Goal: Task Accomplishment & Management: Complete application form

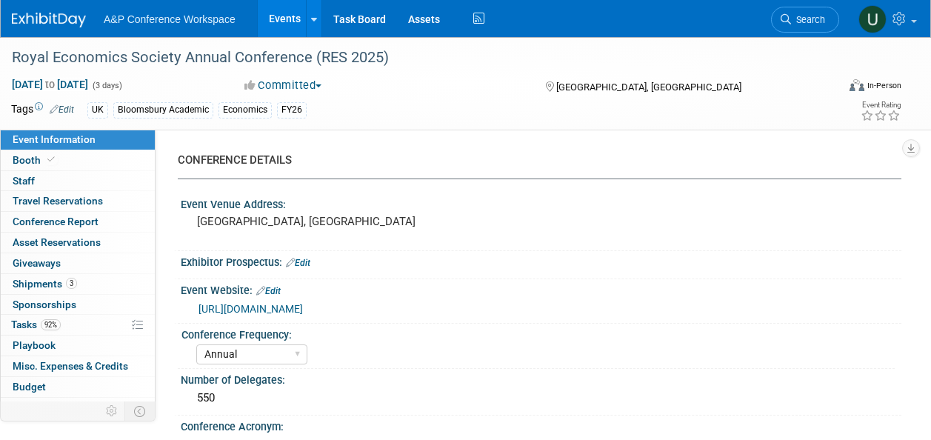
select select "Annual"
select select "Level 2"
select select "In-Person Booth"
select select "Economics"
select select "Bloomsbury Academic"
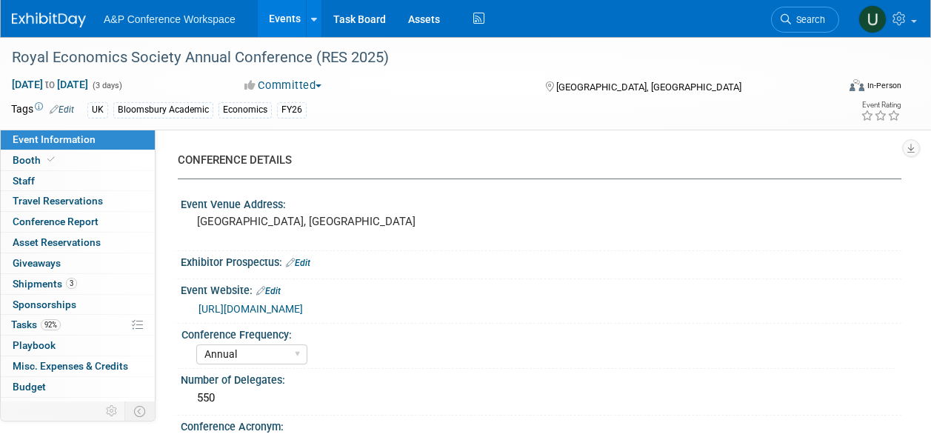
select select "[PERSON_NAME]"
select select "Networking/Commissioning"
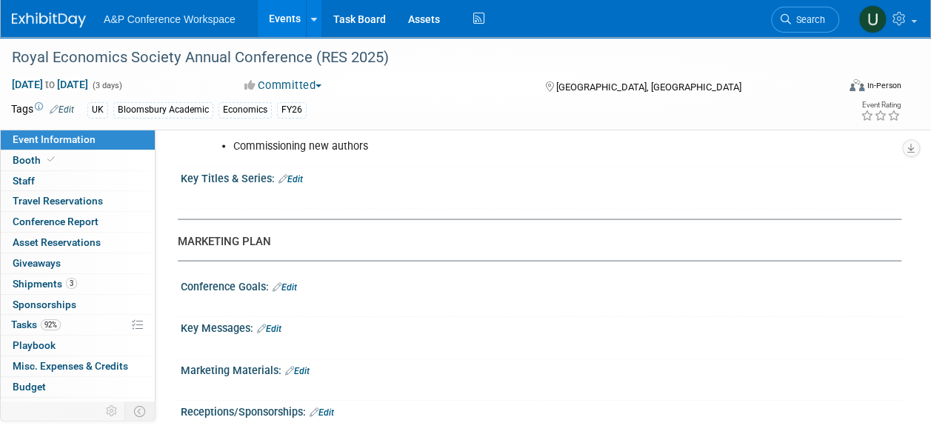
scroll to position [1481, 0]
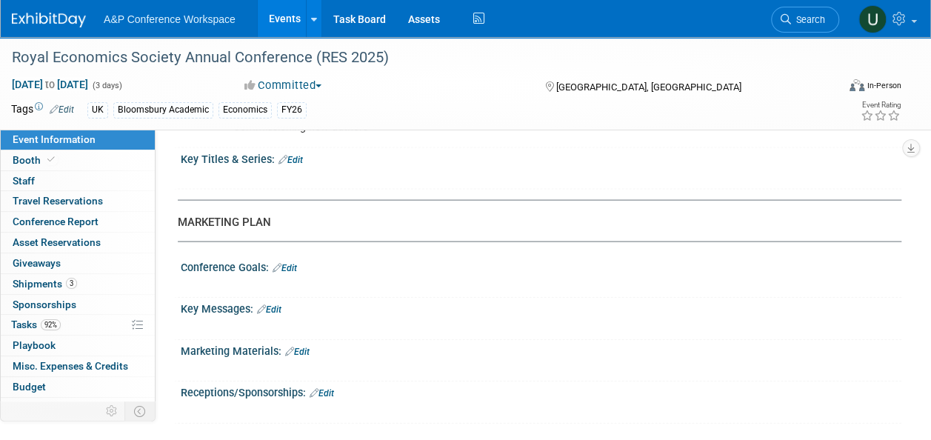
click at [296, 263] on link "Edit" at bounding box center [285, 268] width 24 height 10
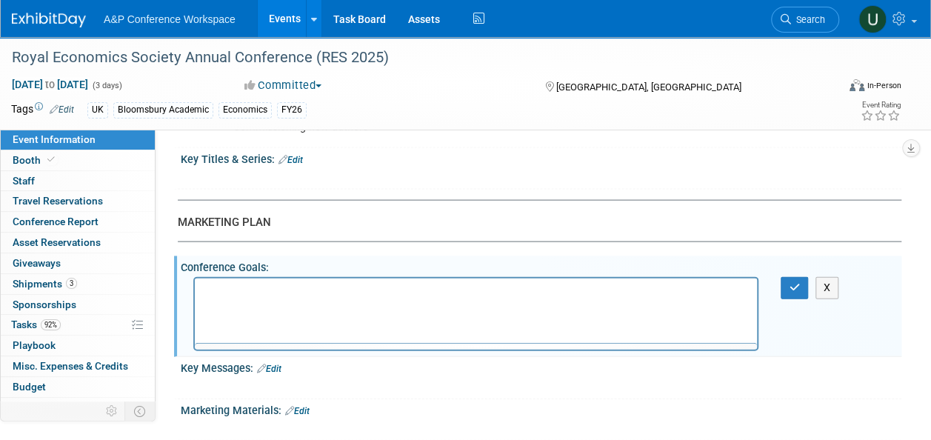
scroll to position [0, 0]
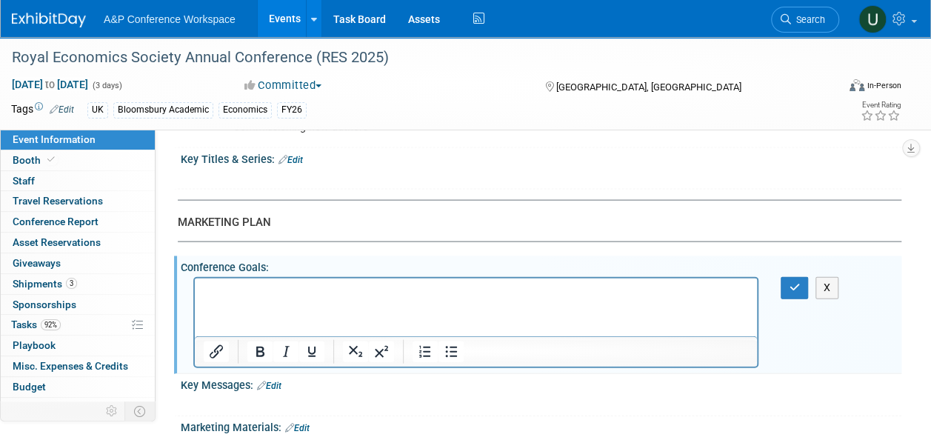
click at [461, 299] on html at bounding box center [476, 288] width 562 height 21
click at [793, 282] on icon "button" at bounding box center [794, 287] width 11 height 10
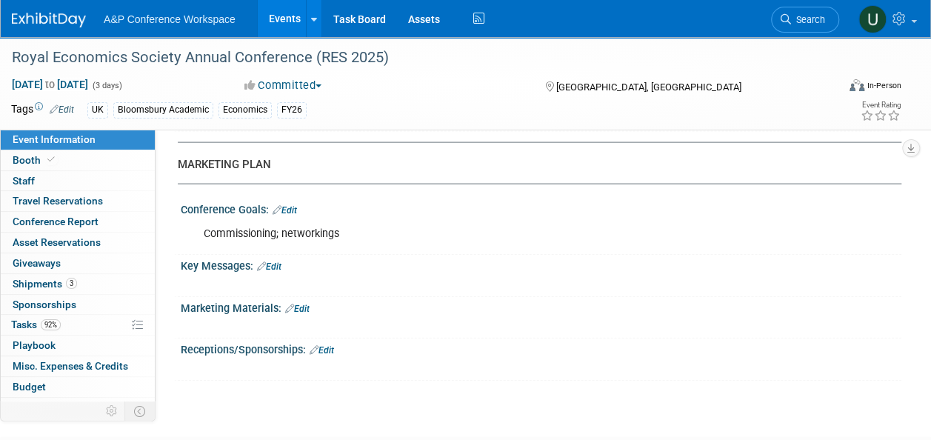
scroll to position [1406, 0]
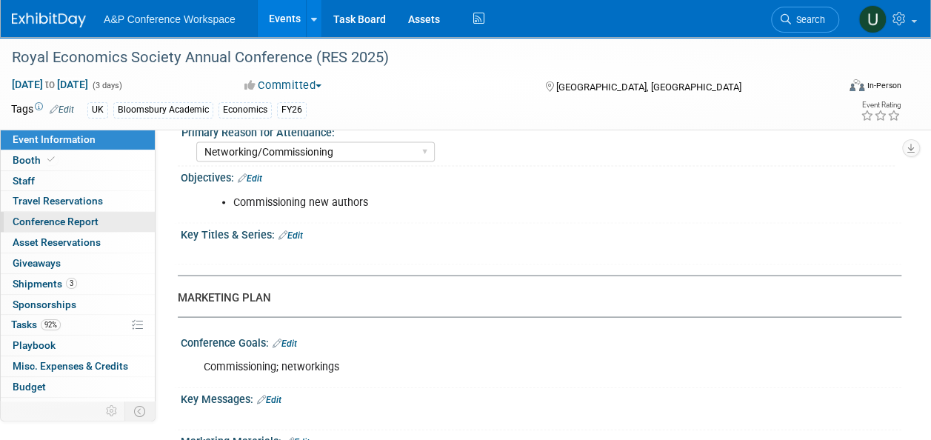
click at [76, 221] on span "Conference Report" at bounding box center [56, 222] width 86 height 12
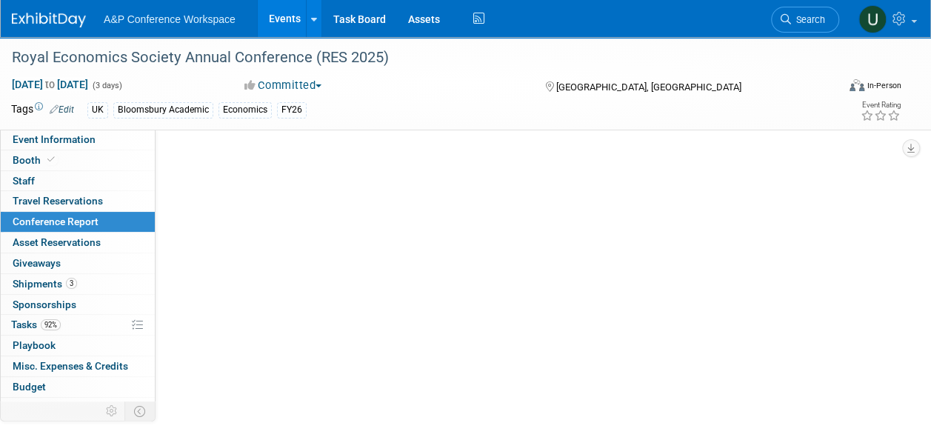
scroll to position [0, 0]
select select "NO"
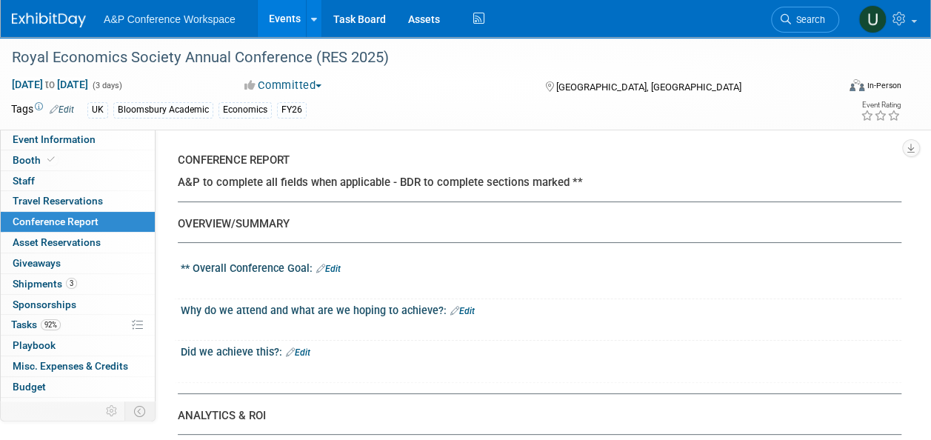
click at [338, 265] on link "Edit" at bounding box center [328, 269] width 24 height 10
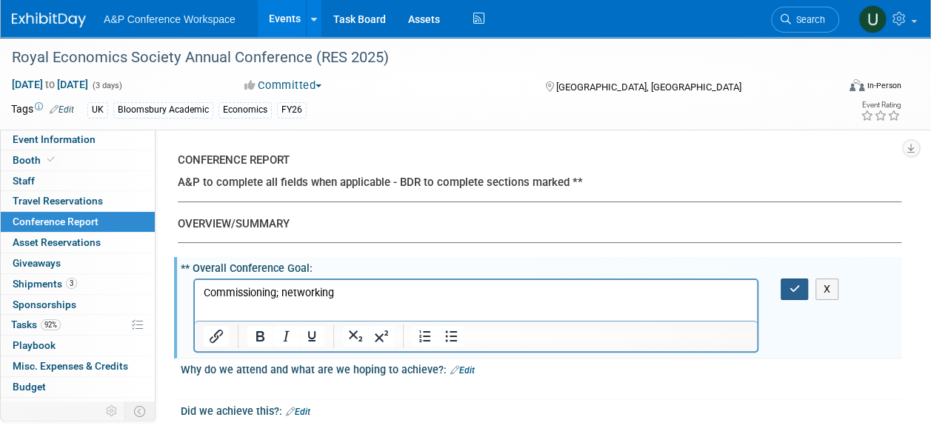
click at [790, 284] on icon "button" at bounding box center [794, 289] width 11 height 10
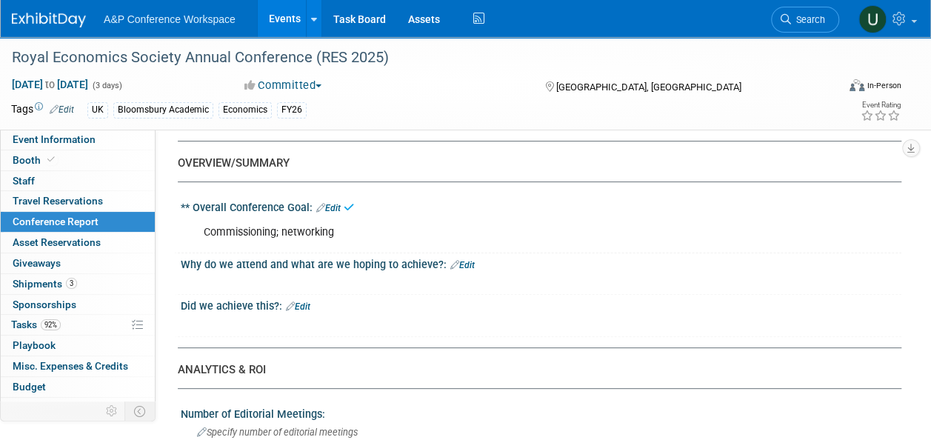
scroll to position [74, 0]
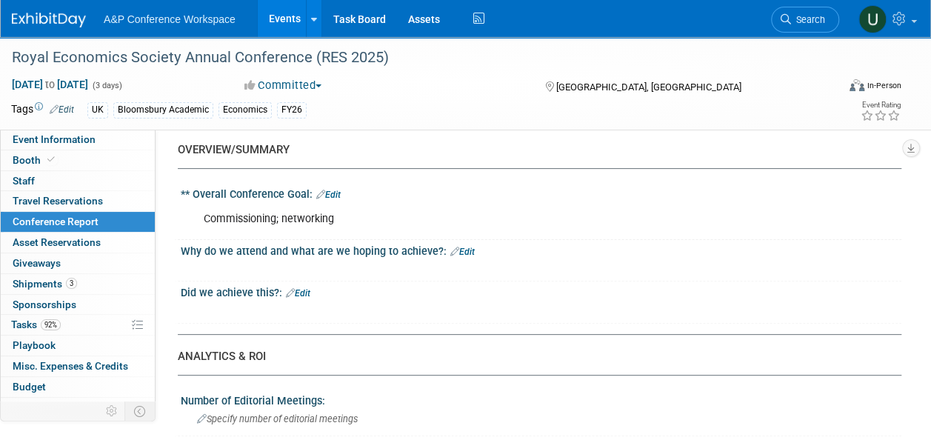
click at [460, 249] on link "Edit" at bounding box center [462, 252] width 24 height 10
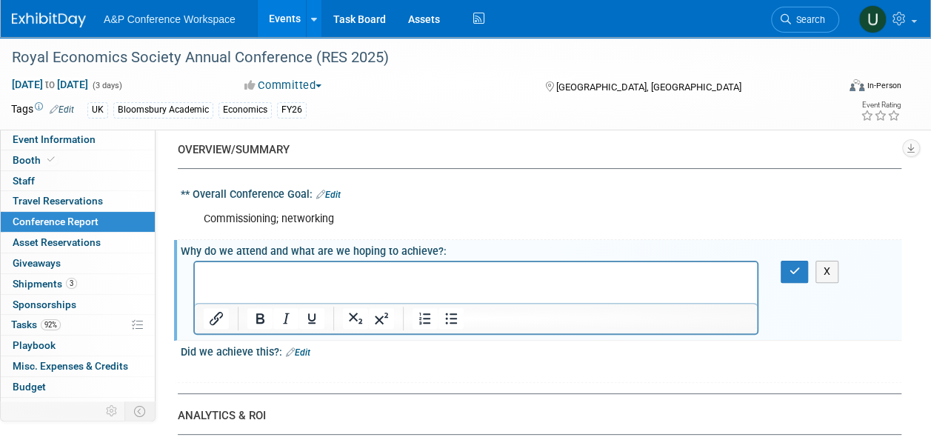
scroll to position [0, 0]
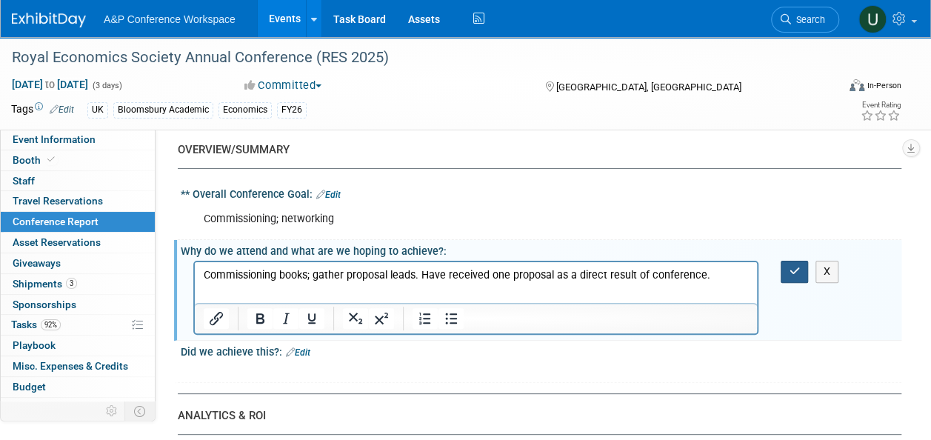
click at [790, 268] on icon "button" at bounding box center [794, 271] width 11 height 10
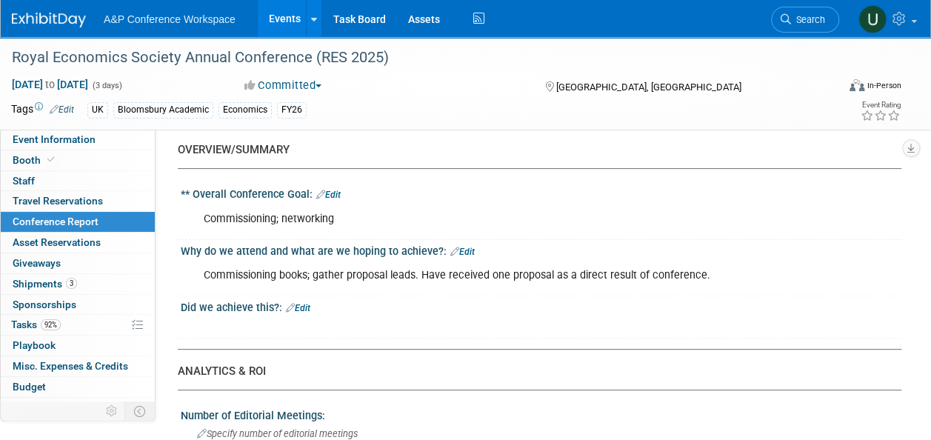
click at [300, 305] on link "Edit" at bounding box center [298, 308] width 24 height 10
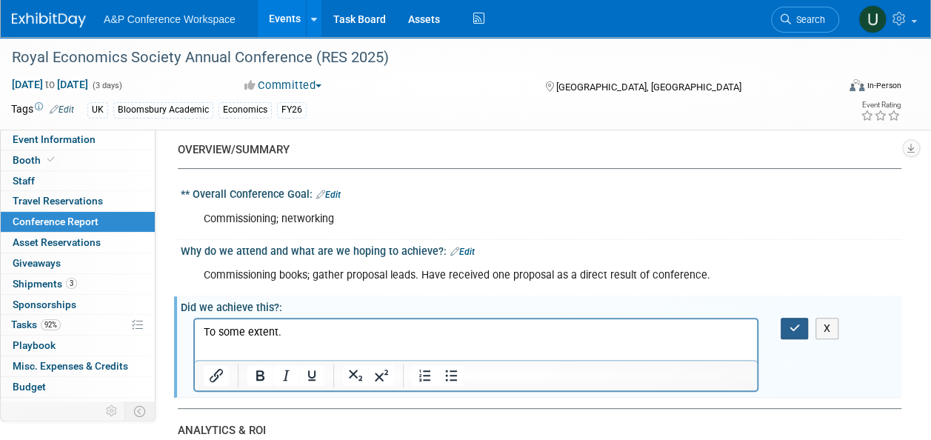
click at [790, 324] on icon "button" at bounding box center [794, 328] width 11 height 10
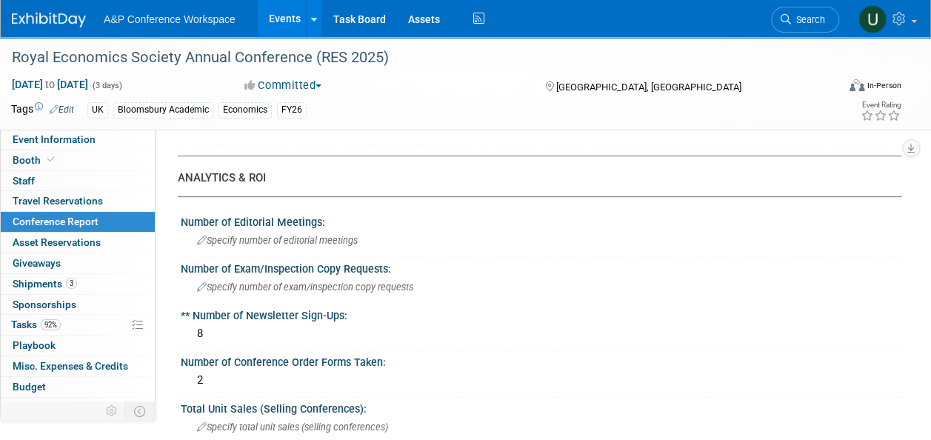
scroll to position [296, 0]
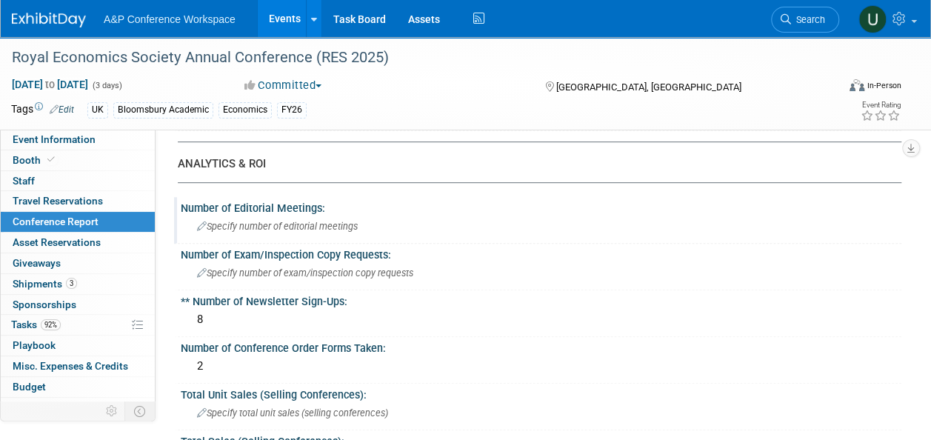
click at [199, 231] on span "Specify number of editorial meetings" at bounding box center [277, 226] width 161 height 11
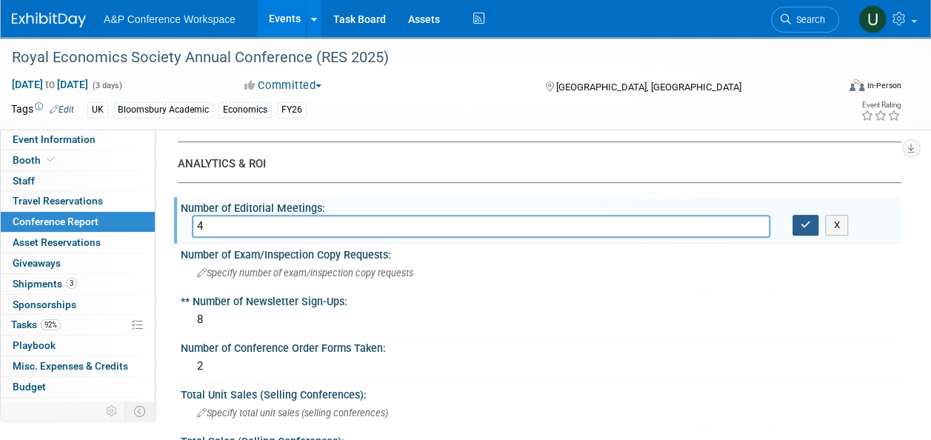
type input "4"
click at [798, 226] on button "button" at bounding box center [806, 225] width 27 height 21
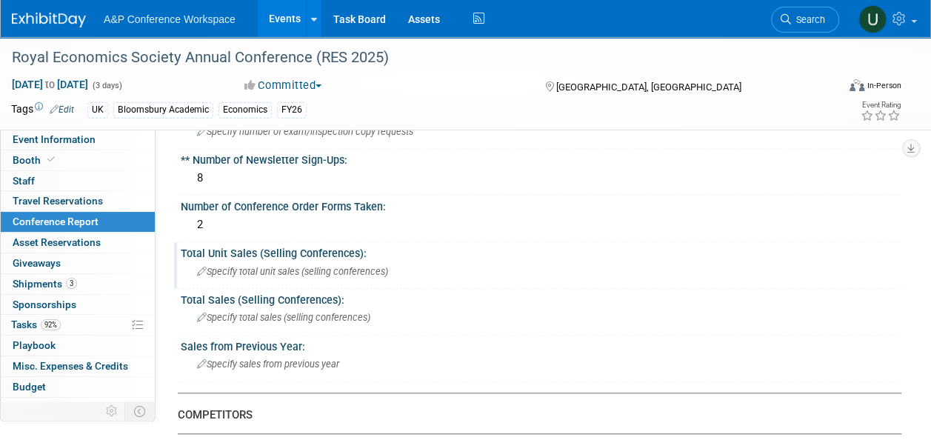
scroll to position [444, 0]
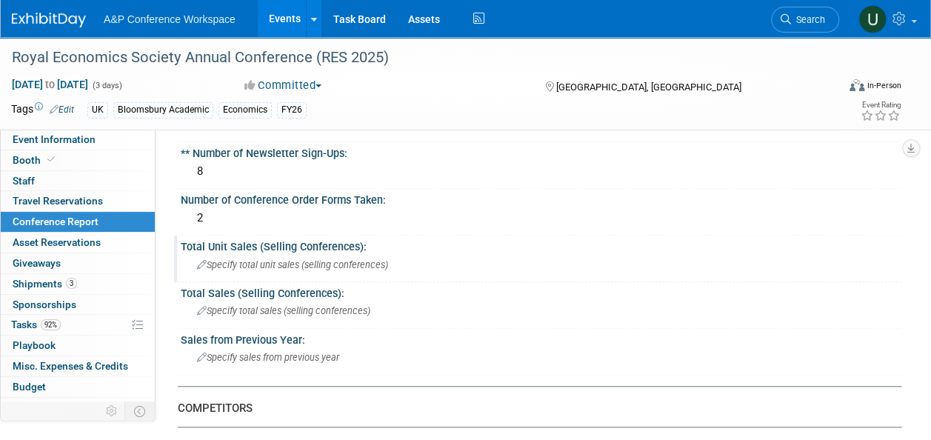
click at [278, 244] on div "Total Unit Sales (Selling Conferences):" at bounding box center [541, 245] width 721 height 19
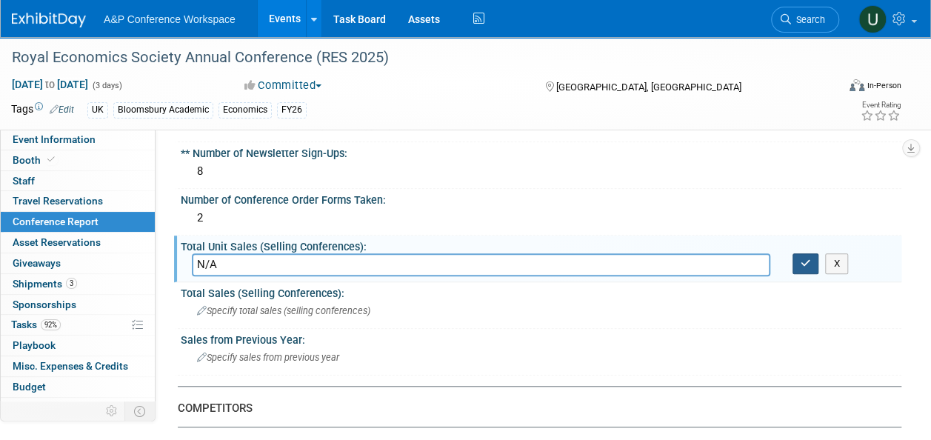
type input "N/A"
click at [815, 257] on button "button" at bounding box center [806, 263] width 27 height 21
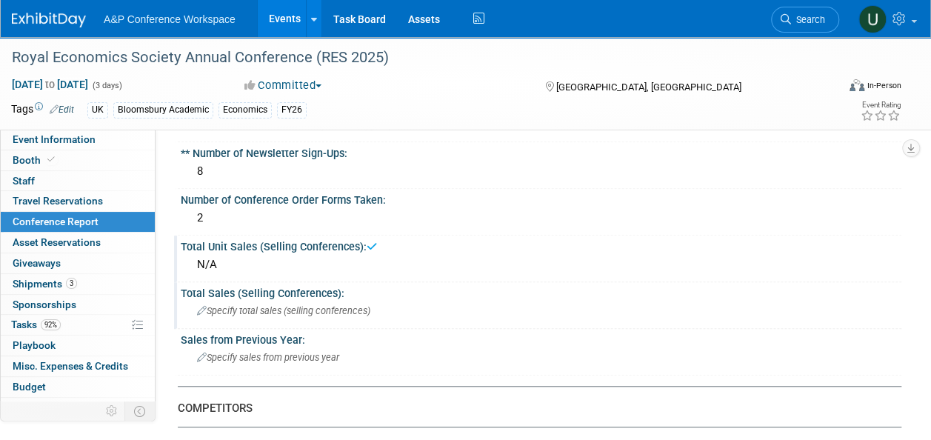
click at [221, 293] on div "Total Sales (Selling Conferences):" at bounding box center [541, 291] width 721 height 19
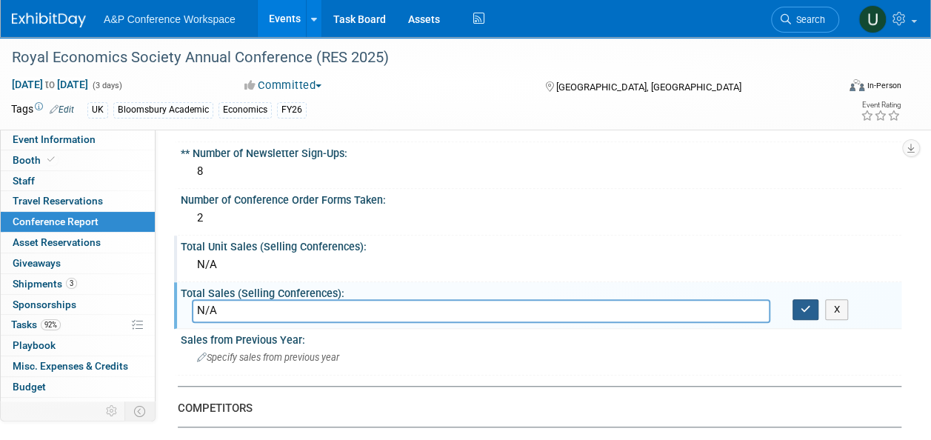
type input "N/A"
click at [804, 309] on icon "button" at bounding box center [806, 309] width 10 height 10
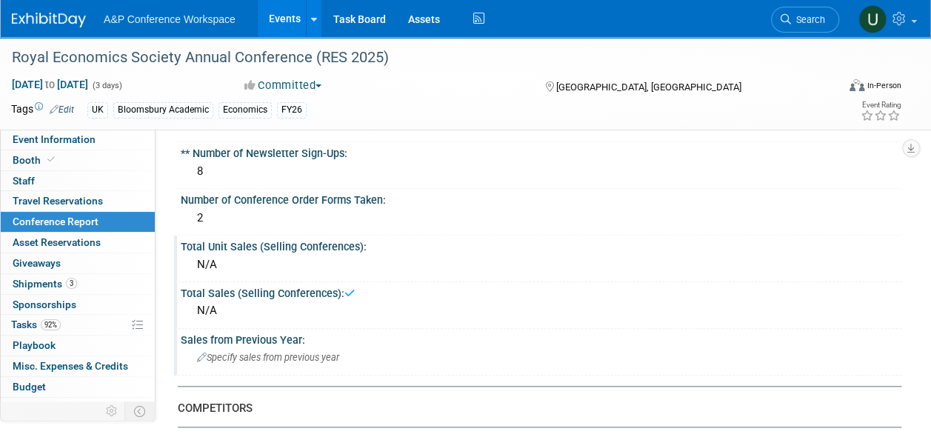
click at [243, 341] on div "Sales from Previous Year:" at bounding box center [541, 338] width 721 height 19
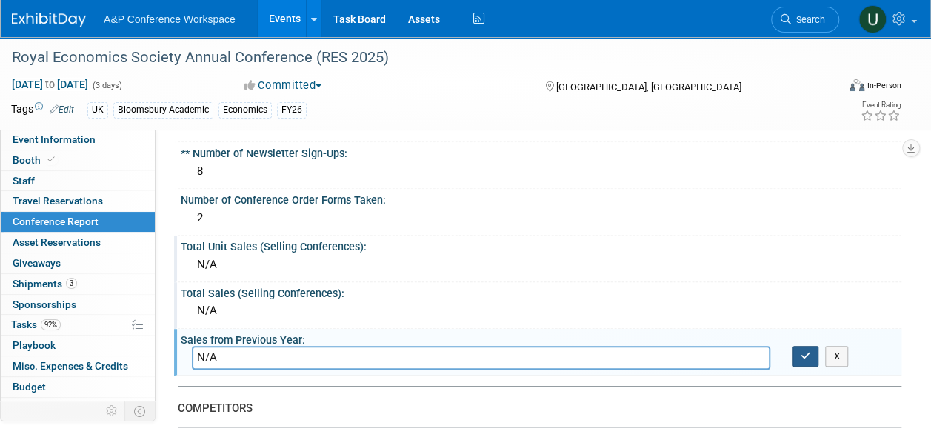
type input "N/A"
click at [804, 356] on icon "button" at bounding box center [806, 356] width 10 height 10
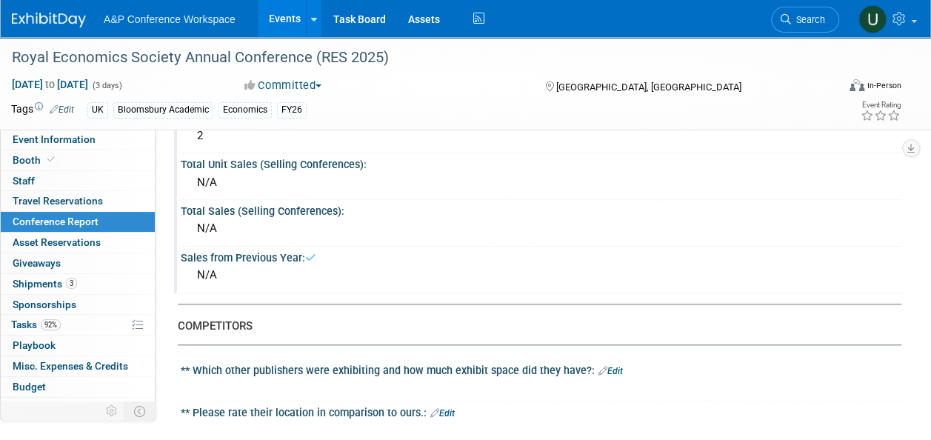
scroll to position [593, 0]
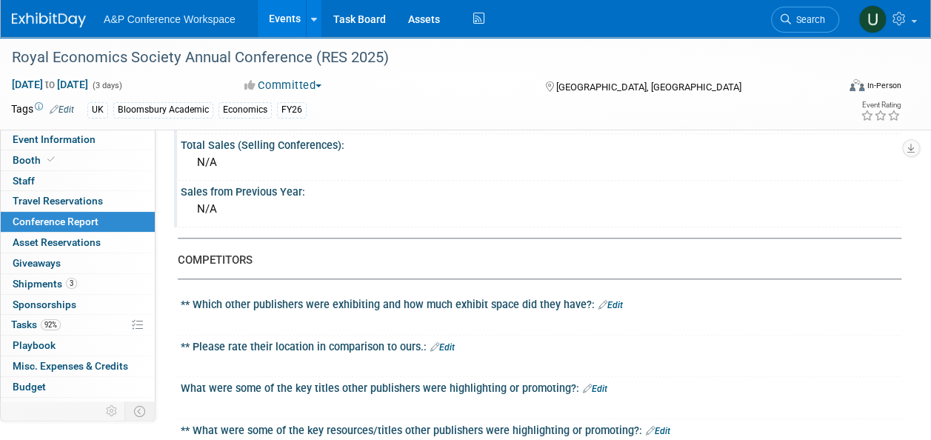
click at [604, 301] on link "Edit" at bounding box center [610, 305] width 24 height 10
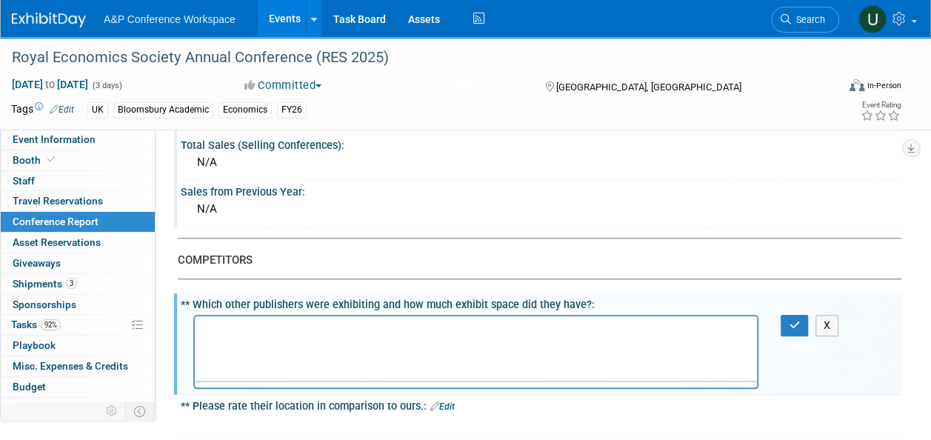
scroll to position [0, 0]
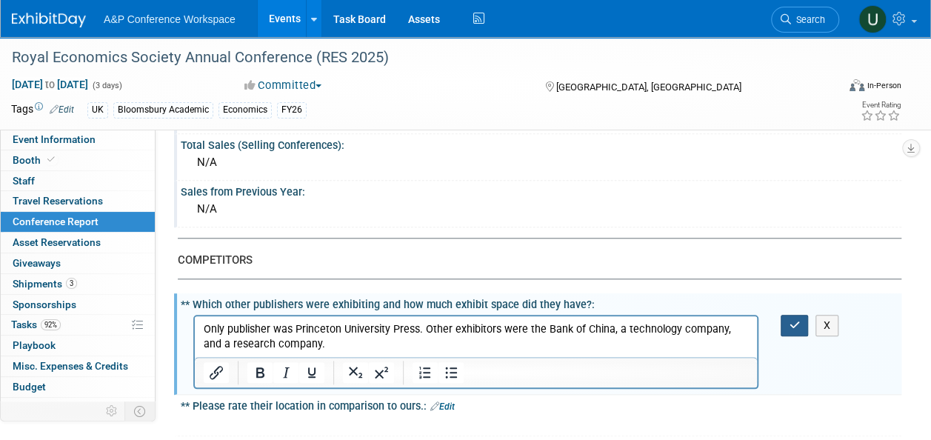
click at [794, 321] on icon "button" at bounding box center [794, 325] width 11 height 10
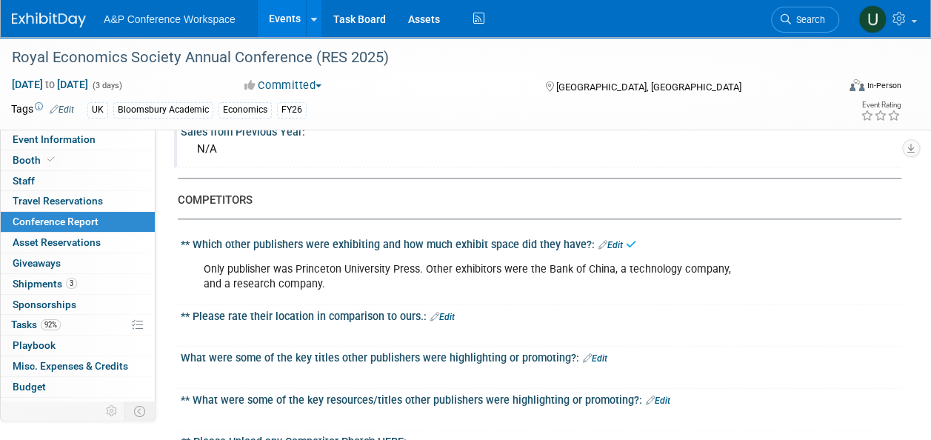
scroll to position [741, 0]
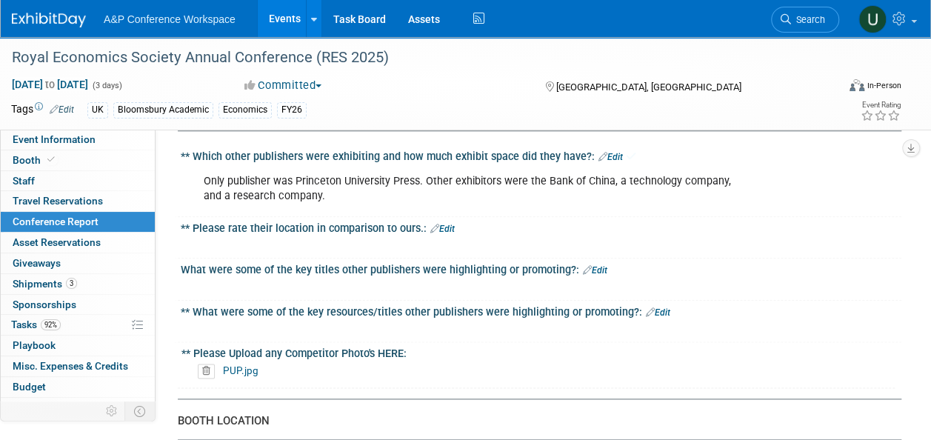
click at [444, 225] on link "Edit" at bounding box center [442, 229] width 24 height 10
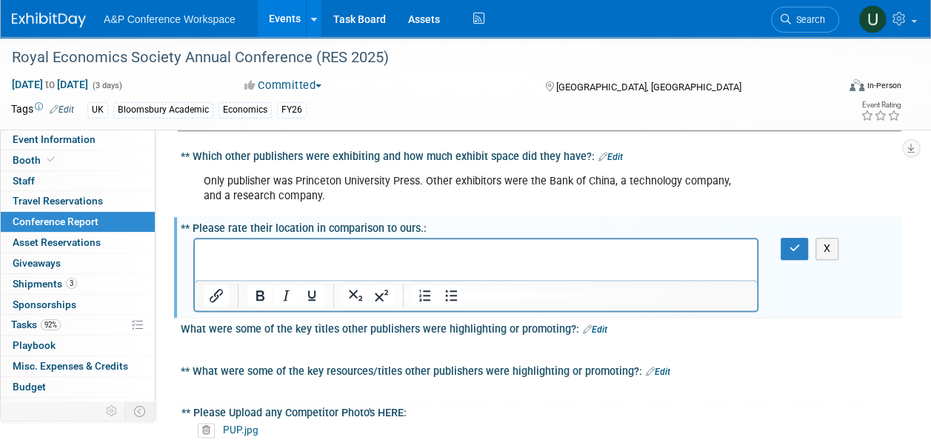
scroll to position [0, 0]
click at [398, 258] on p "Rich Text Area. Press ALT-0 for help." at bounding box center [476, 252] width 545 height 15
click at [790, 250] on icon "button" at bounding box center [794, 248] width 11 height 10
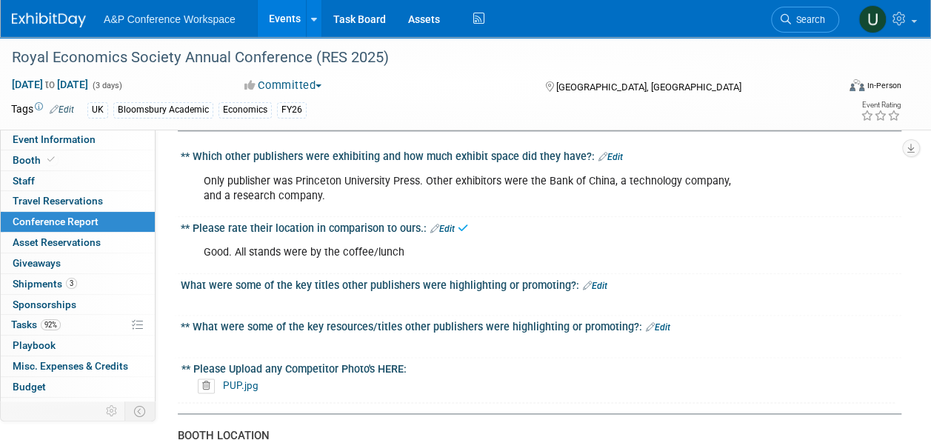
click at [595, 281] on link "Edit" at bounding box center [595, 286] width 24 height 10
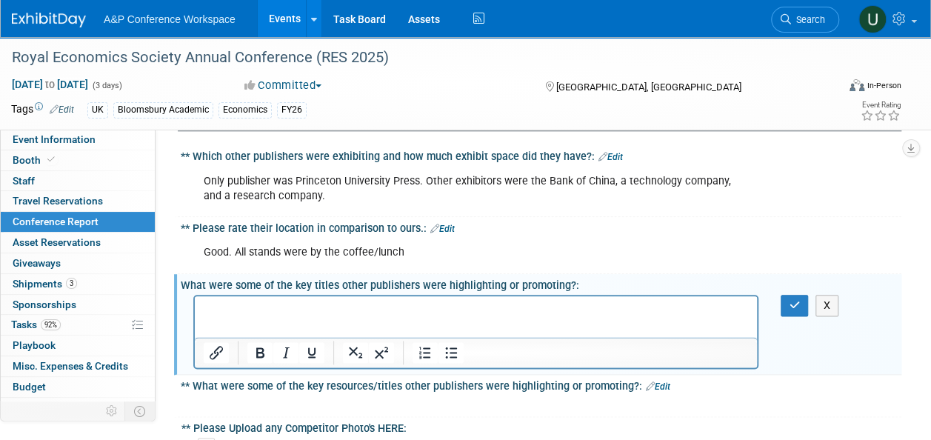
click at [330, 310] on p "Rich Text Area. Press ALT-0 for help." at bounding box center [476, 309] width 545 height 15
click at [792, 301] on icon "button" at bounding box center [794, 305] width 11 height 10
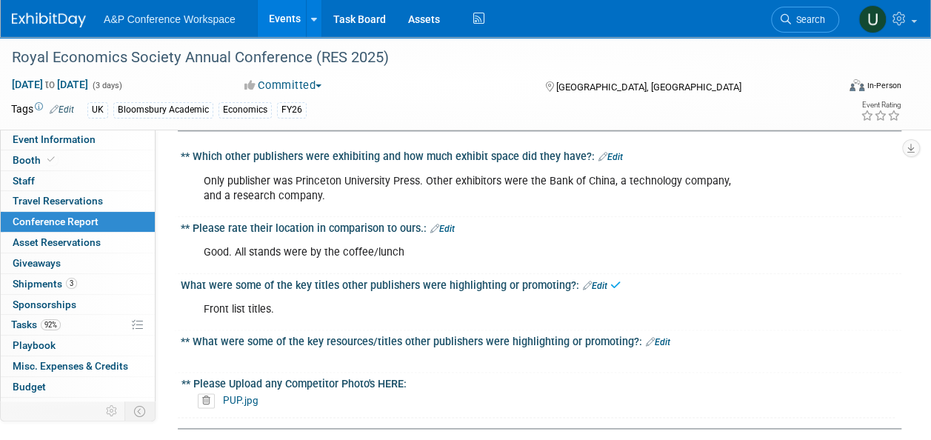
scroll to position [815, 0]
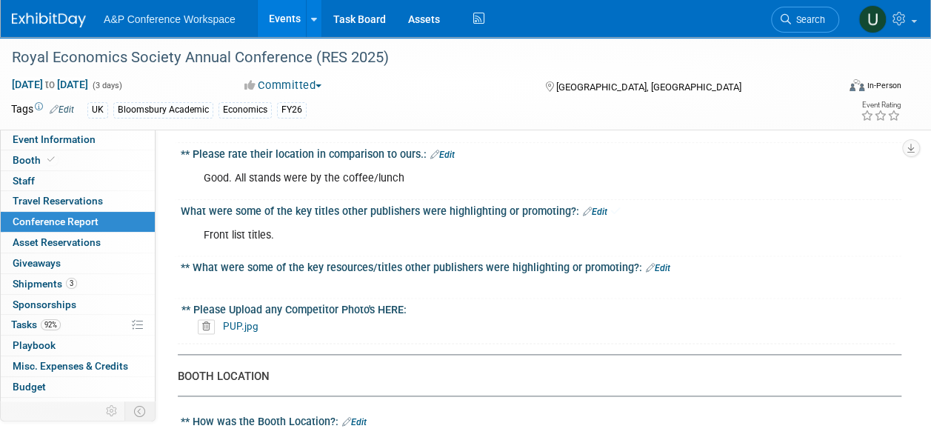
click at [653, 264] on link "Edit" at bounding box center [658, 268] width 24 height 10
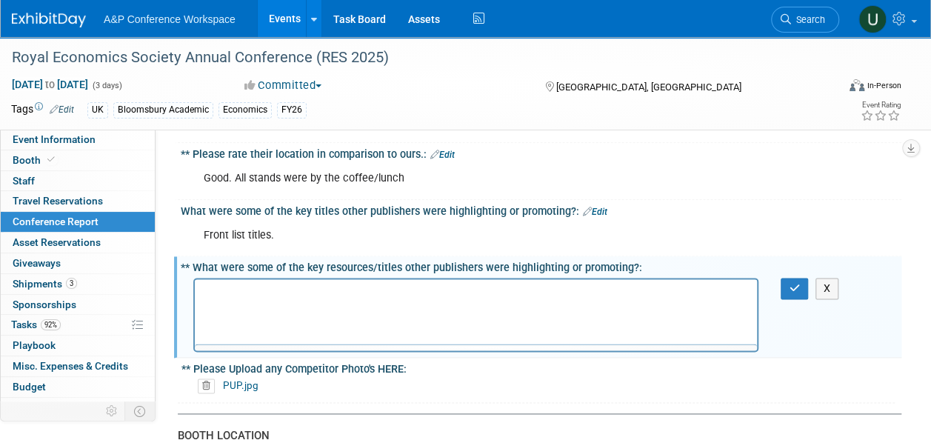
scroll to position [0, 0]
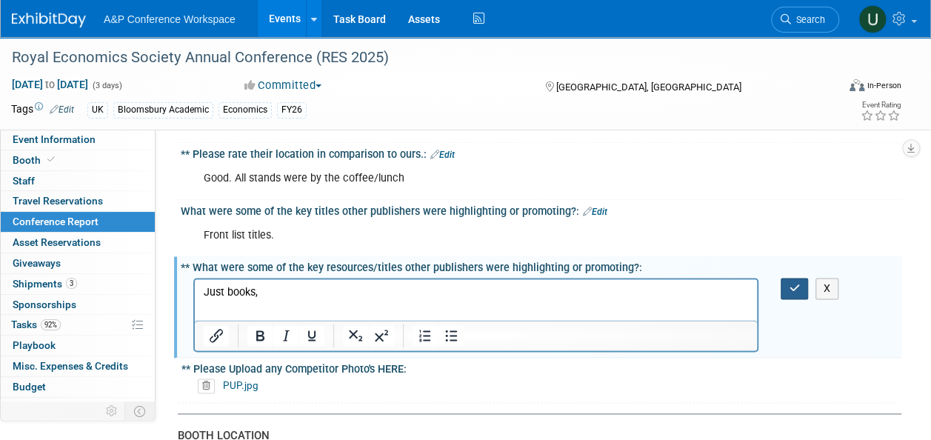
click at [795, 284] on icon "button" at bounding box center [794, 288] width 11 height 10
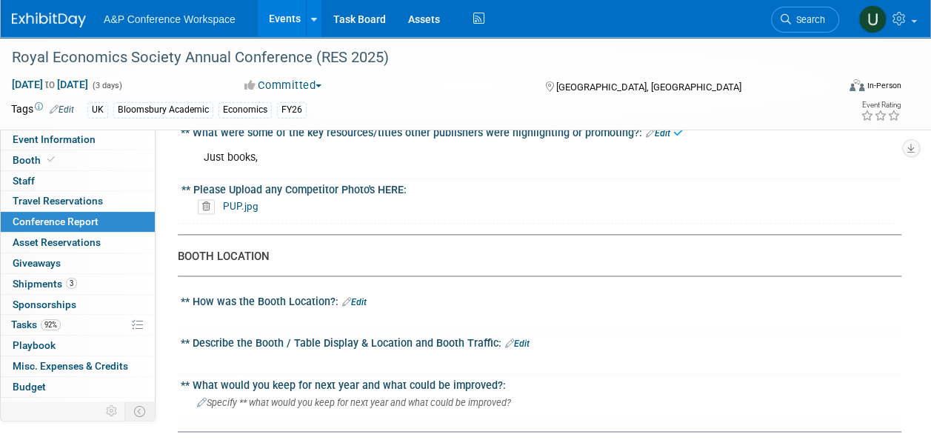
scroll to position [963, 0]
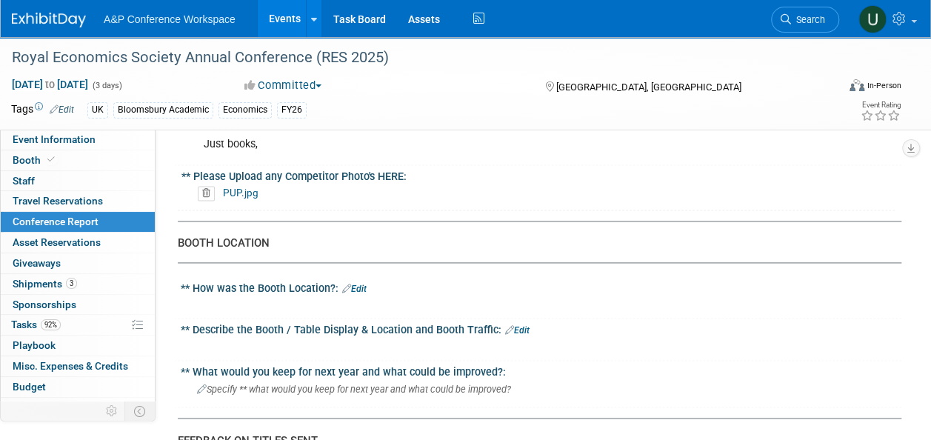
click at [241, 190] on link "PUP.jpg" at bounding box center [241, 193] width 36 height 12
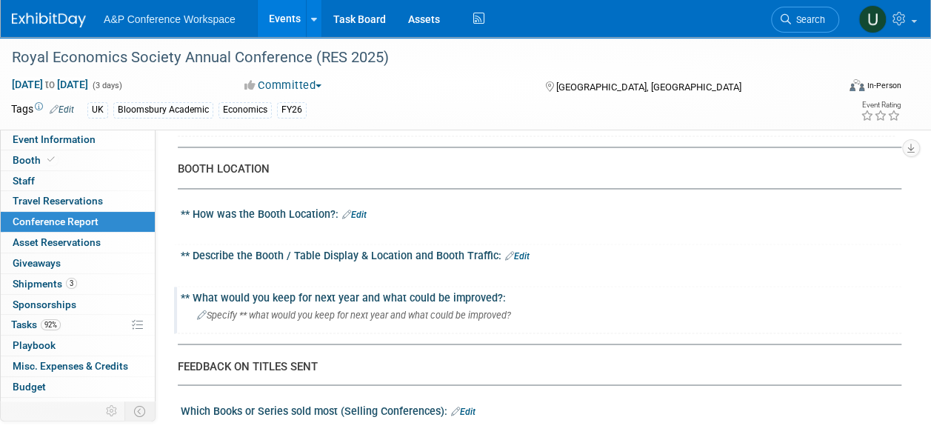
scroll to position [1111, 0]
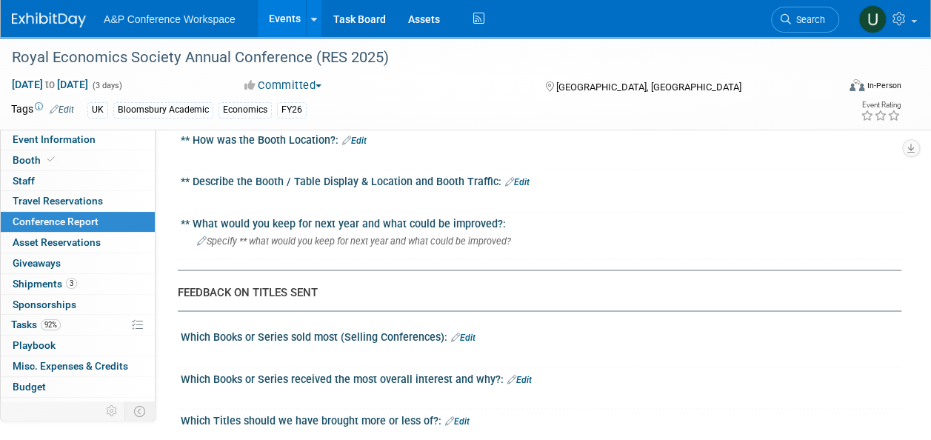
click at [361, 136] on link "Edit" at bounding box center [354, 141] width 24 height 10
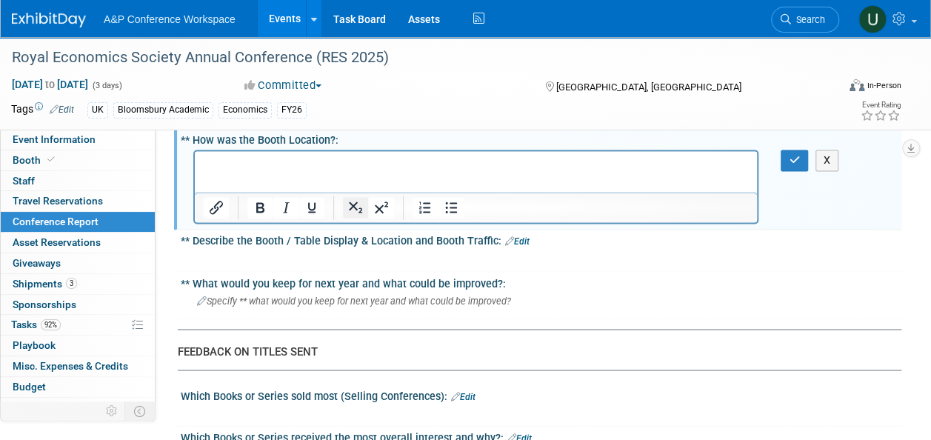
scroll to position [0, 0]
click at [793, 155] on icon "button" at bounding box center [794, 160] width 11 height 10
click at [519, 236] on link "Edit" at bounding box center [517, 241] width 24 height 10
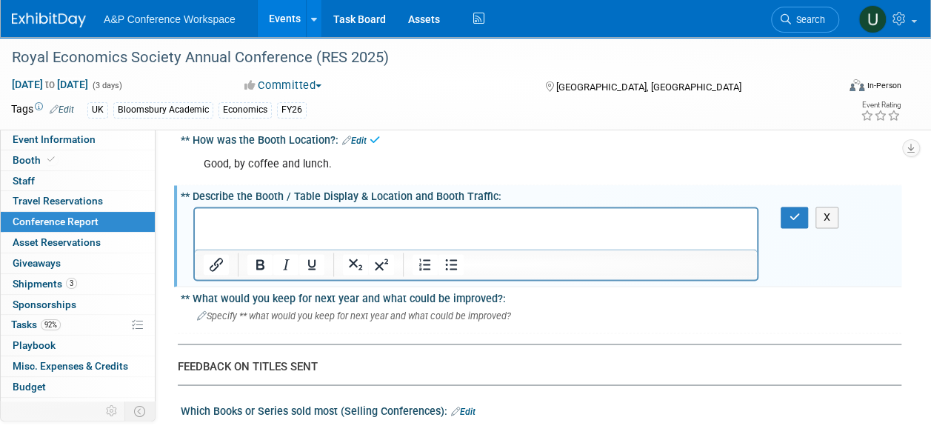
click at [342, 220] on p "Rich Text Area. Press ALT-0 for help." at bounding box center [476, 220] width 545 height 15
click at [787, 207] on button "button" at bounding box center [794, 217] width 27 height 21
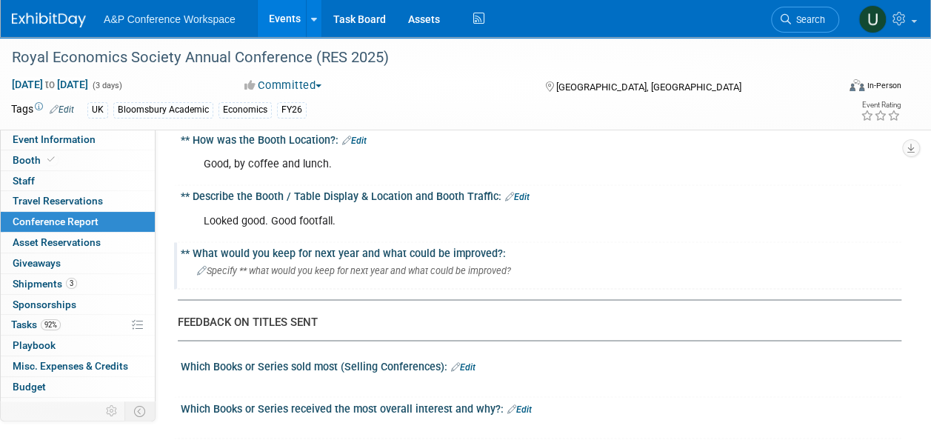
click at [325, 250] on div "** What would you keep for next year and what could be improved?:" at bounding box center [541, 251] width 721 height 19
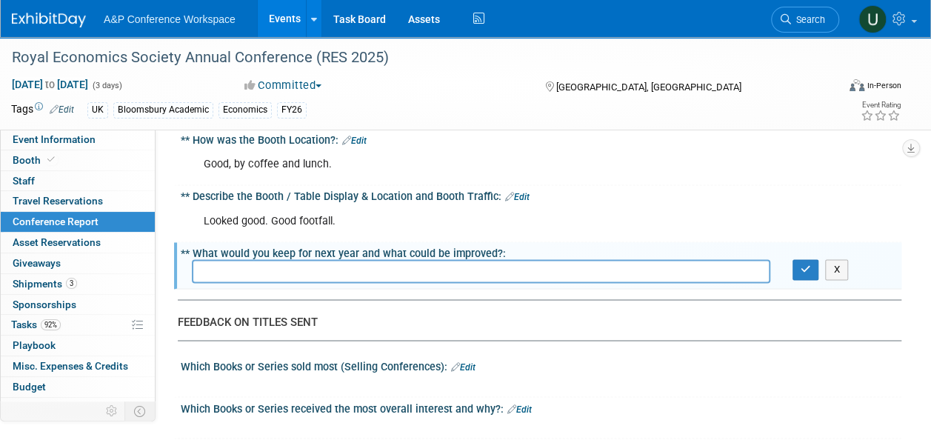
click at [301, 268] on input "text" at bounding box center [481, 270] width 578 height 23
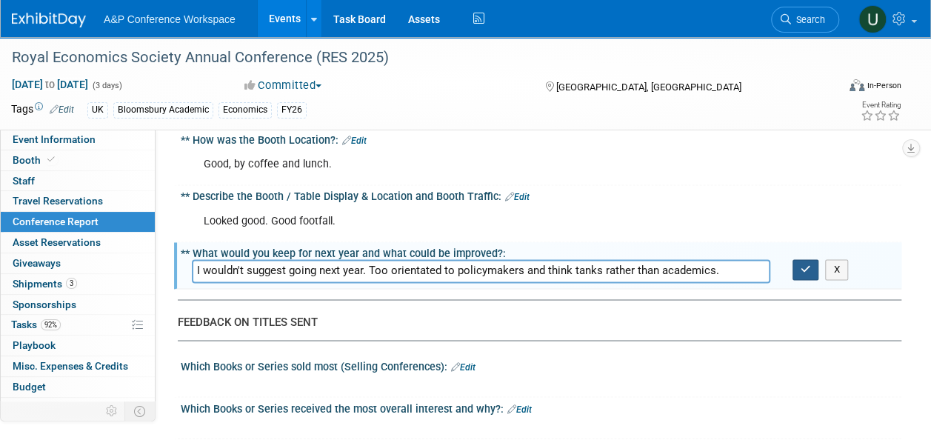
type input "I wouldn't suggest going next year. Too orientated to policymakers and think ta…"
click at [807, 265] on icon "button" at bounding box center [806, 269] width 10 height 10
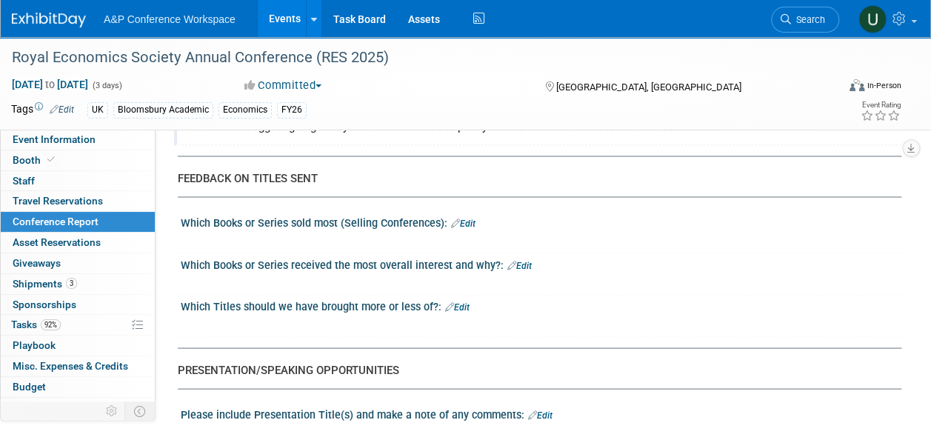
scroll to position [1259, 0]
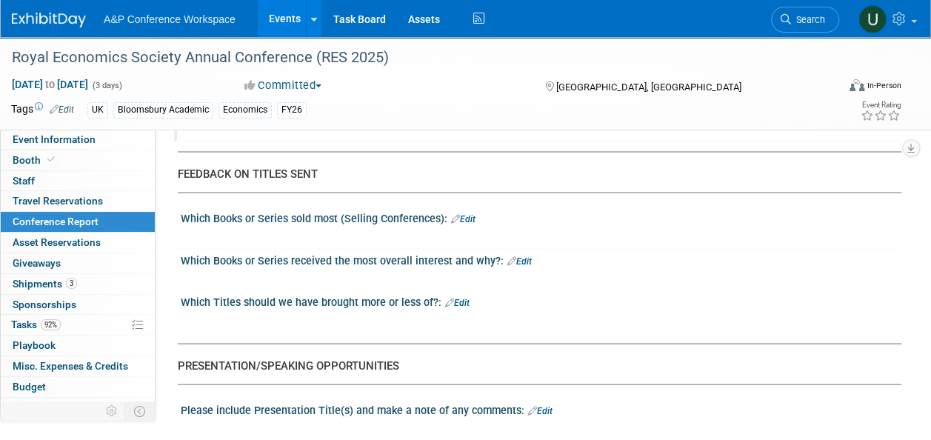
click at [474, 213] on link "Edit" at bounding box center [463, 218] width 24 height 10
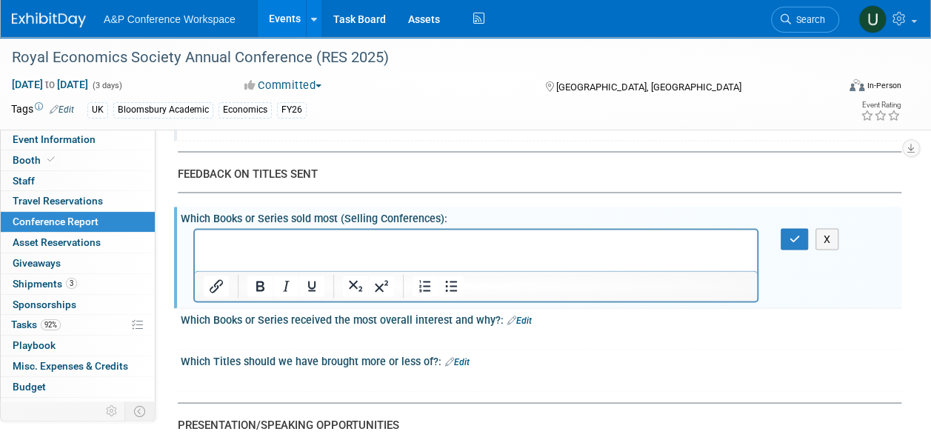
scroll to position [0, 0]
click at [441, 248] on p "Rich Text Area. Press ALT-0 for help." at bounding box center [476, 242] width 545 height 15
click at [788, 228] on button "button" at bounding box center [794, 238] width 27 height 21
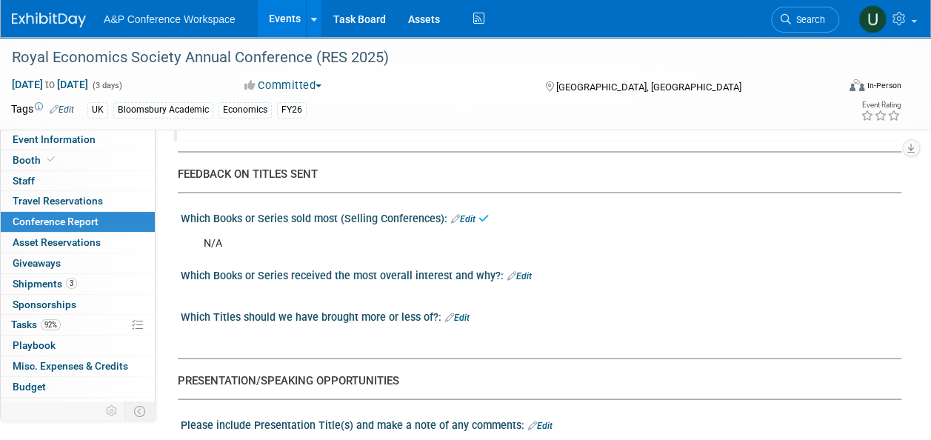
click at [515, 264] on div "Which Books or Series received the most overall interest and why?: Edit" at bounding box center [541, 273] width 721 height 19
click at [518, 270] on link "Edit" at bounding box center [519, 275] width 24 height 10
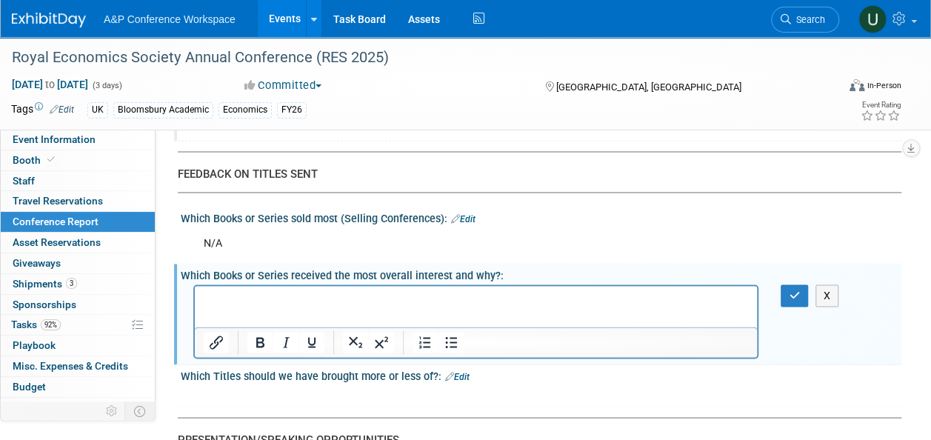
click at [290, 292] on p "Rich Text Area. Press ALT-0 for help." at bounding box center [476, 299] width 545 height 15
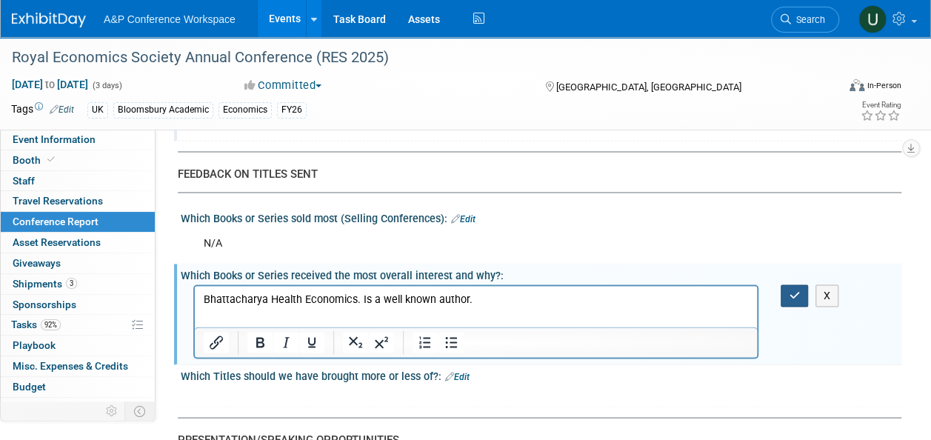
click at [793, 290] on icon "button" at bounding box center [794, 295] width 11 height 10
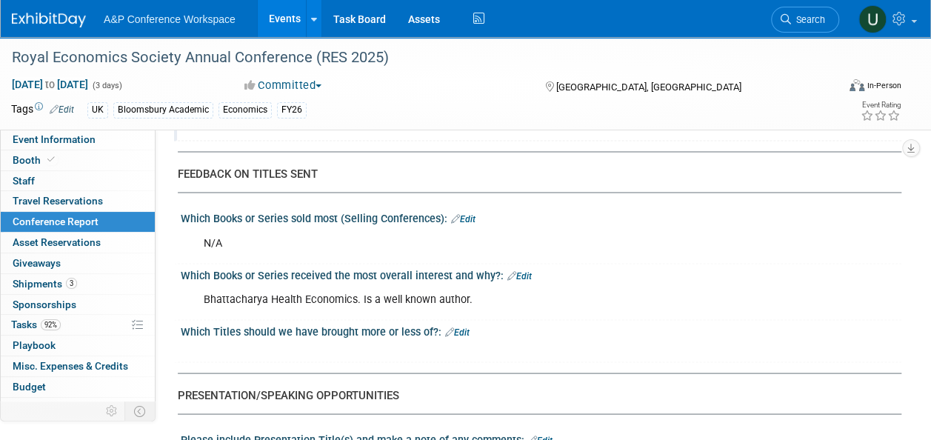
click at [376, 326] on div "Which Titles should we have brought more or less of?: Edit" at bounding box center [541, 329] width 721 height 19
click at [459, 327] on link "Edit" at bounding box center [457, 332] width 24 height 10
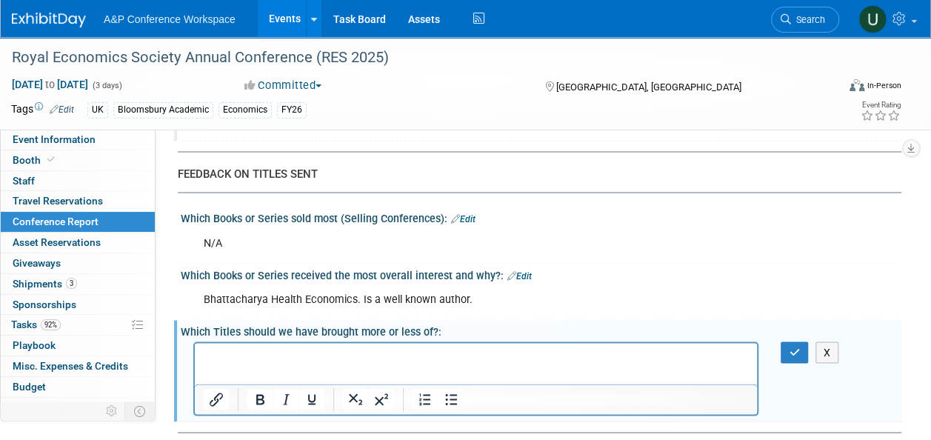
click at [342, 357] on p "Rich Text Area. Press ALT-0 for help." at bounding box center [476, 355] width 545 height 15
click at [791, 347] on icon "button" at bounding box center [794, 352] width 11 height 10
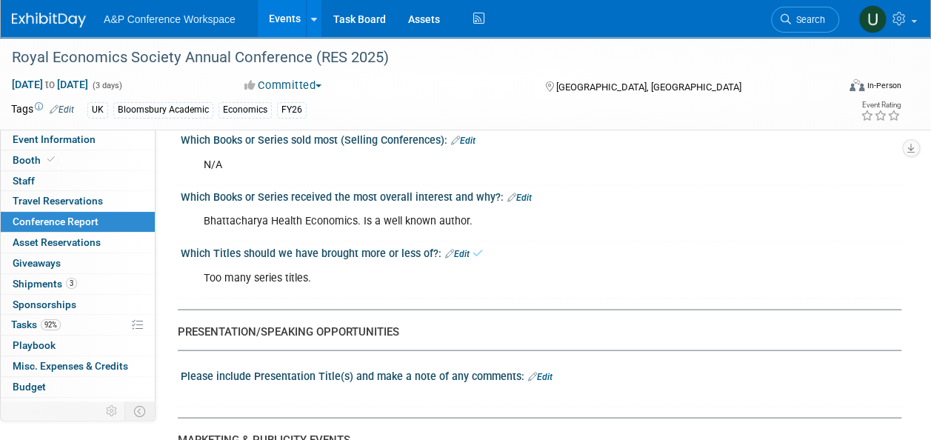
scroll to position [1407, 0]
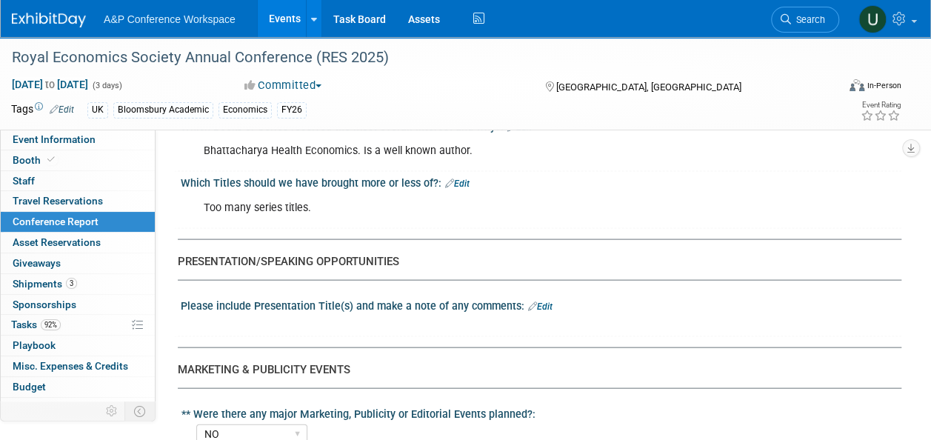
click at [540, 301] on link "Edit" at bounding box center [540, 306] width 24 height 10
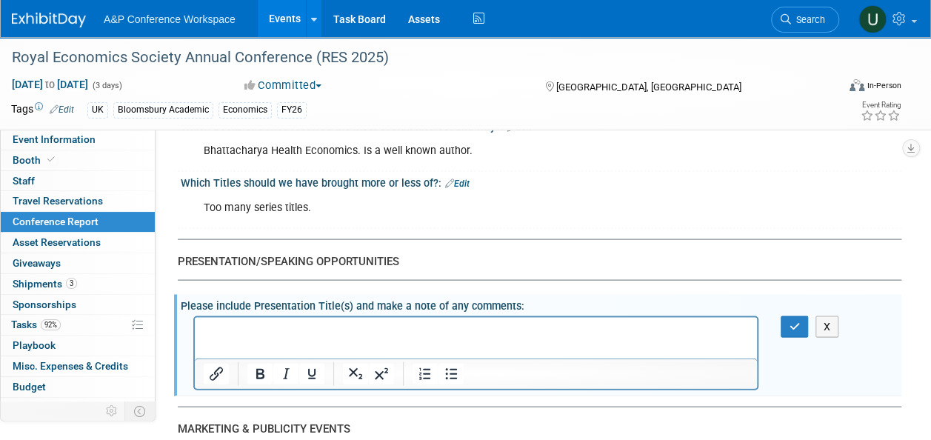
scroll to position [0, 0]
click at [364, 328] on p "Rich Text Area. Press ALT-0 for help." at bounding box center [476, 330] width 545 height 15
click at [793, 321] on icon "button" at bounding box center [794, 326] width 11 height 10
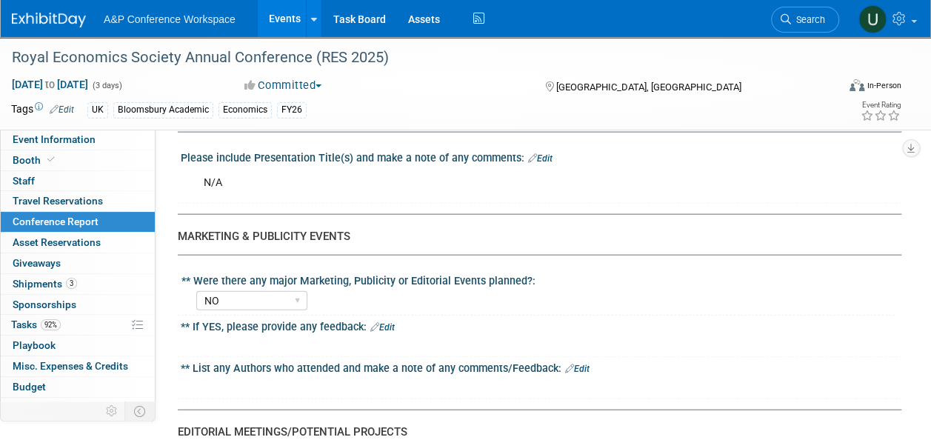
scroll to position [1629, 0]
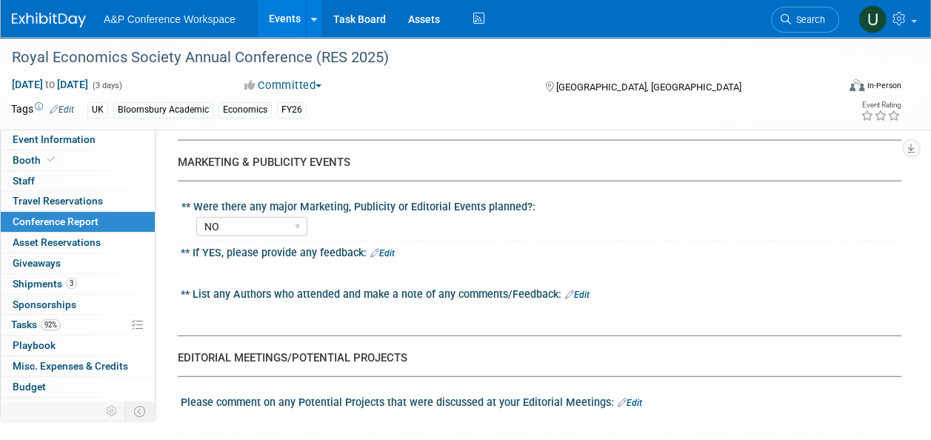
click at [582, 290] on link "Edit" at bounding box center [577, 295] width 24 height 10
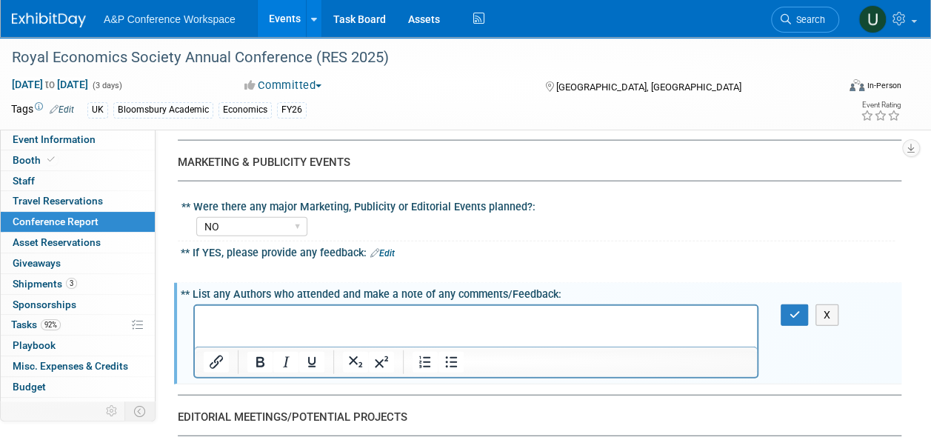
scroll to position [0, 0]
click at [419, 316] on p "Rich Text Area. Press ALT-0 for help." at bounding box center [476, 319] width 545 height 15
click at [793, 310] on icon "button" at bounding box center [794, 315] width 11 height 10
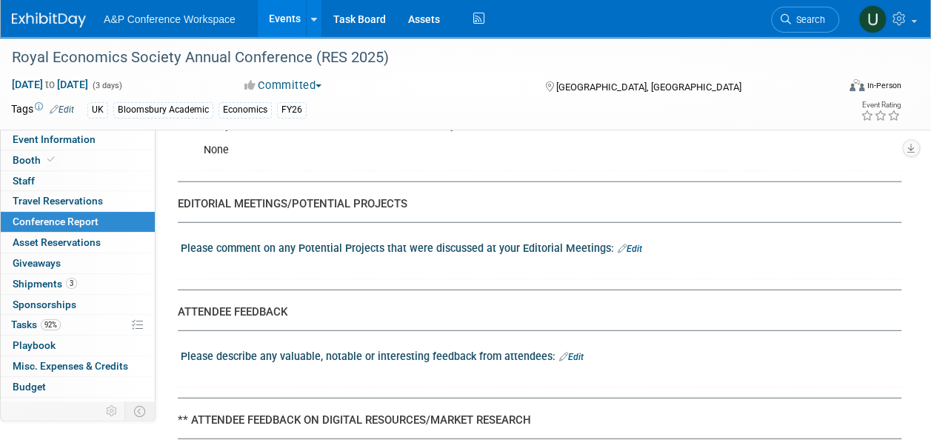
scroll to position [1852, 0]
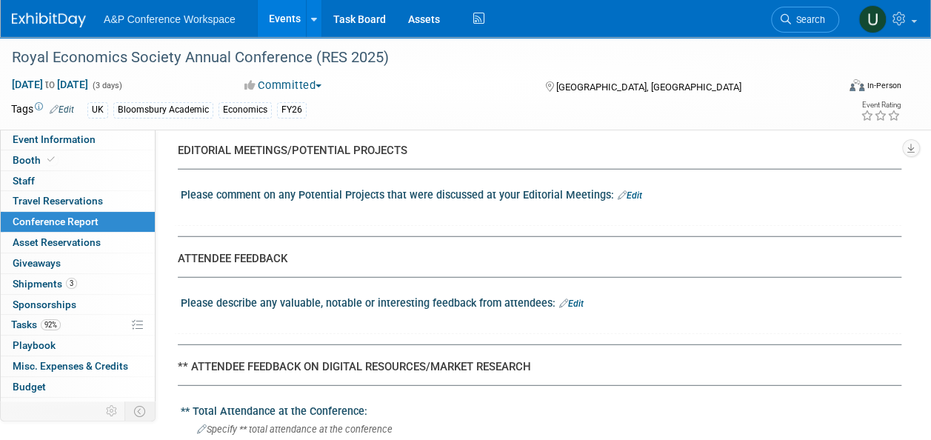
click at [630, 190] on link "Edit" at bounding box center [630, 195] width 24 height 10
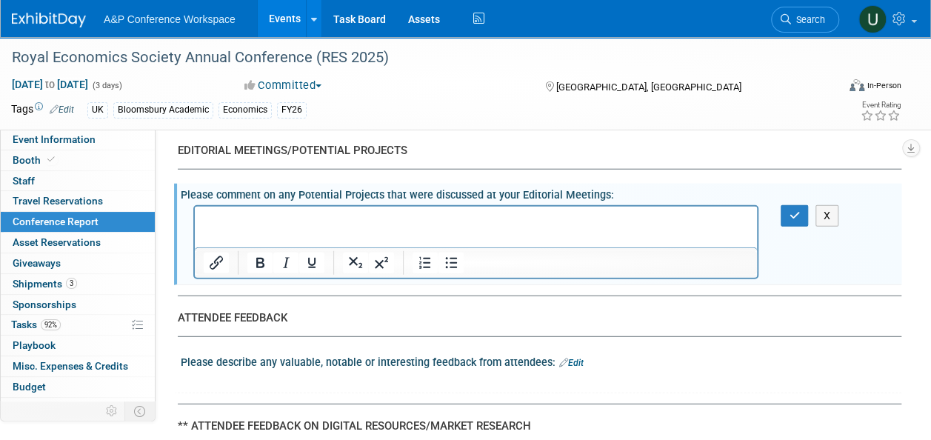
scroll to position [0, 0]
click at [402, 216] on p "Rich Text Area. Press ALT-0 for help." at bounding box center [476, 219] width 545 height 15
click at [787, 212] on button "button" at bounding box center [794, 215] width 27 height 21
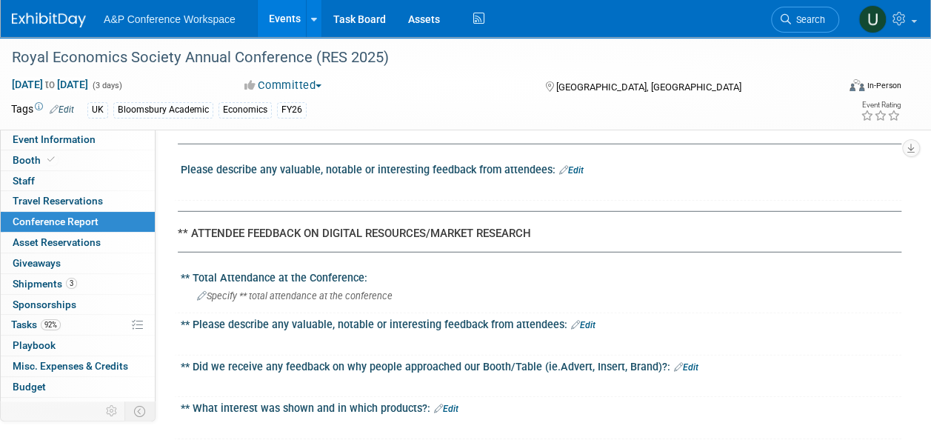
scroll to position [1926, 0]
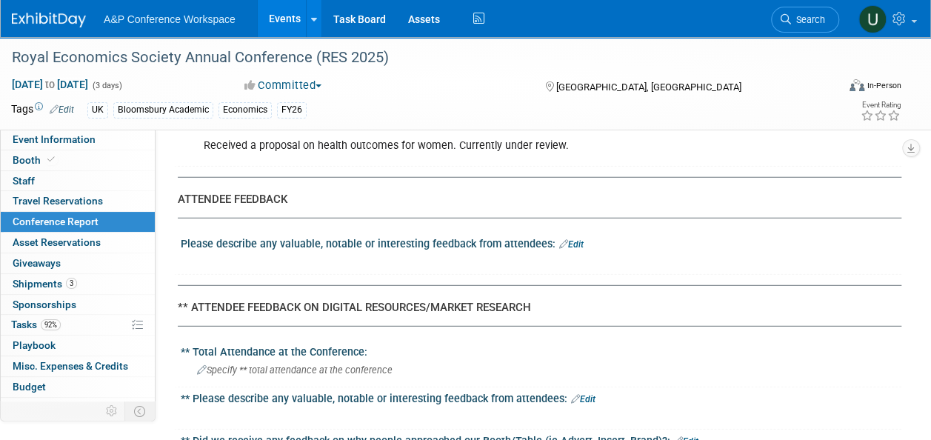
click at [575, 239] on link "Edit" at bounding box center [571, 244] width 24 height 10
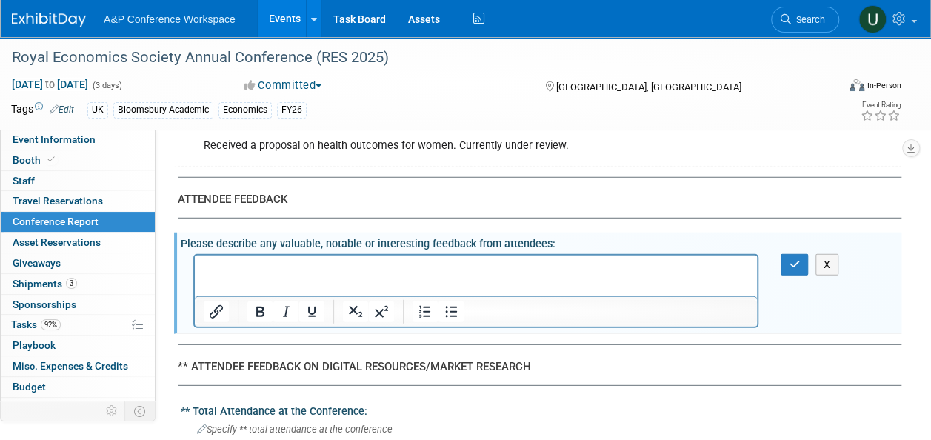
scroll to position [0, 0]
click at [294, 273] on p "Rich Text Area. Press ALT-0 for help." at bounding box center [476, 268] width 545 height 15
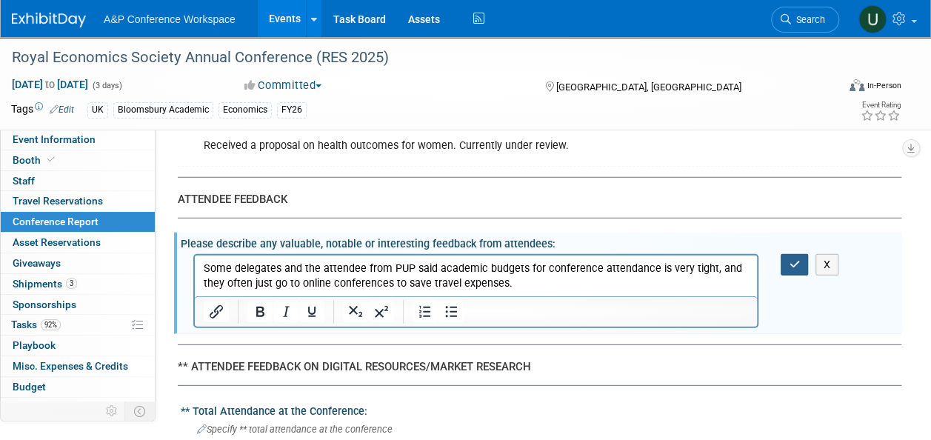
click at [794, 259] on icon "button" at bounding box center [794, 264] width 11 height 10
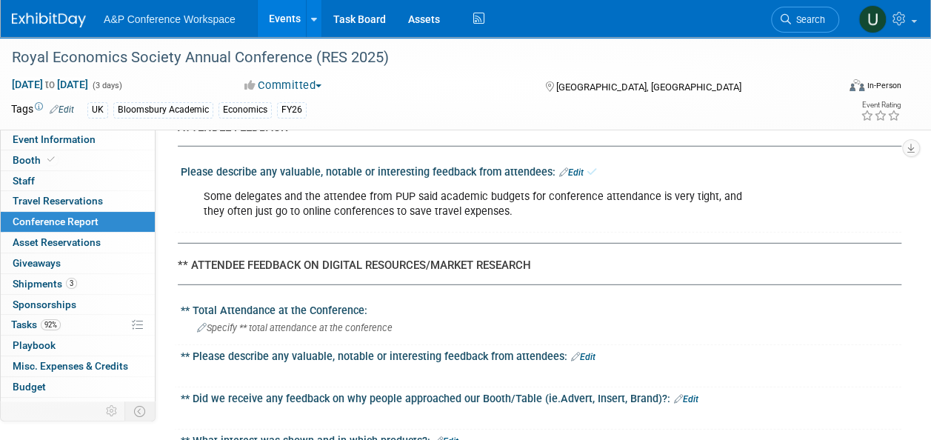
scroll to position [2074, 0]
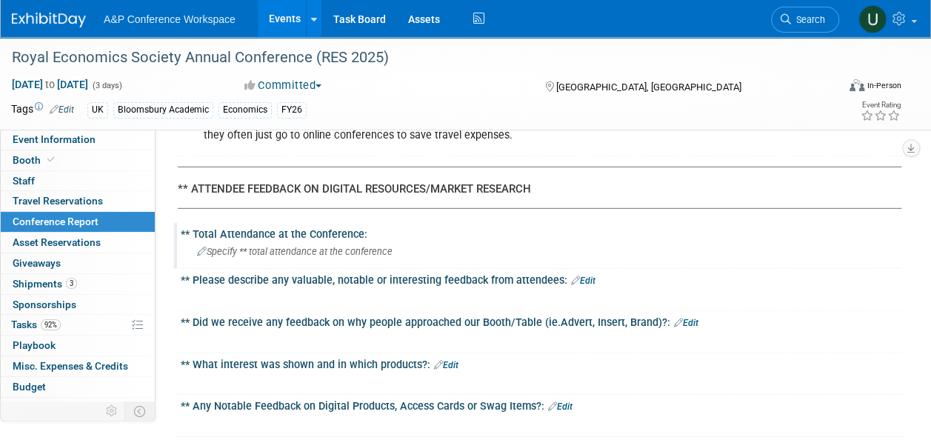
click at [333, 246] on span "Specify ** total attendance at the conference" at bounding box center [295, 251] width 196 height 11
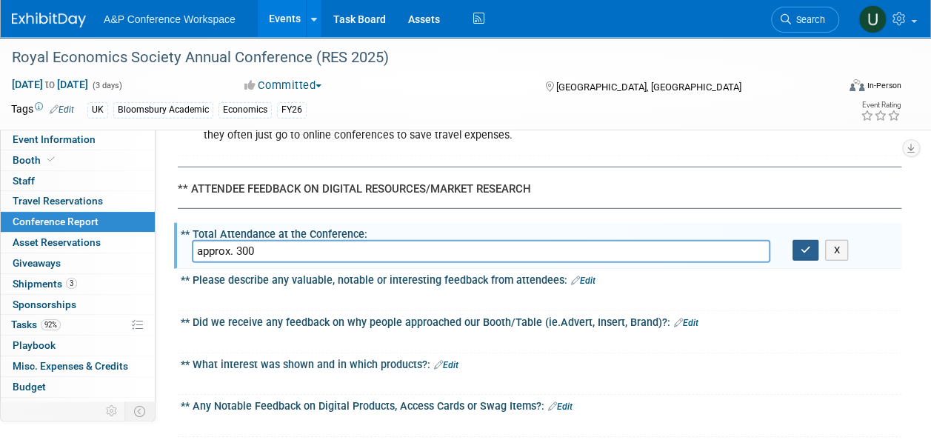
type input "approx. 300"
click at [807, 245] on icon "button" at bounding box center [806, 250] width 10 height 10
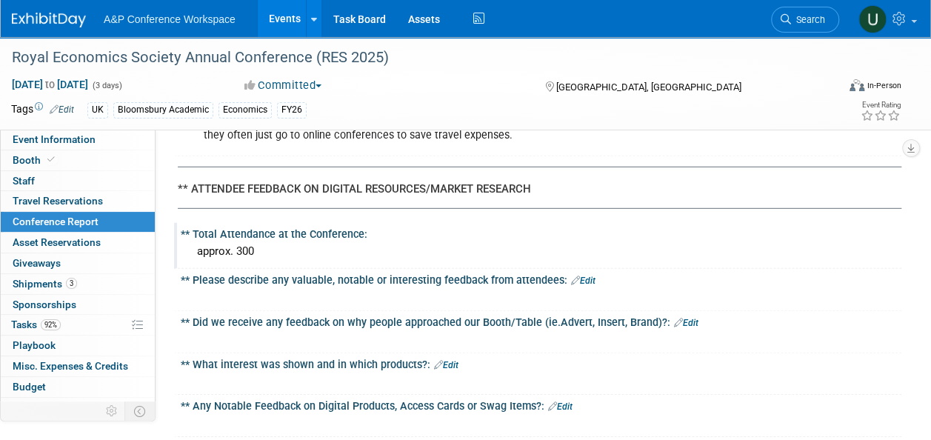
click at [587, 276] on link "Edit" at bounding box center [583, 281] width 24 height 10
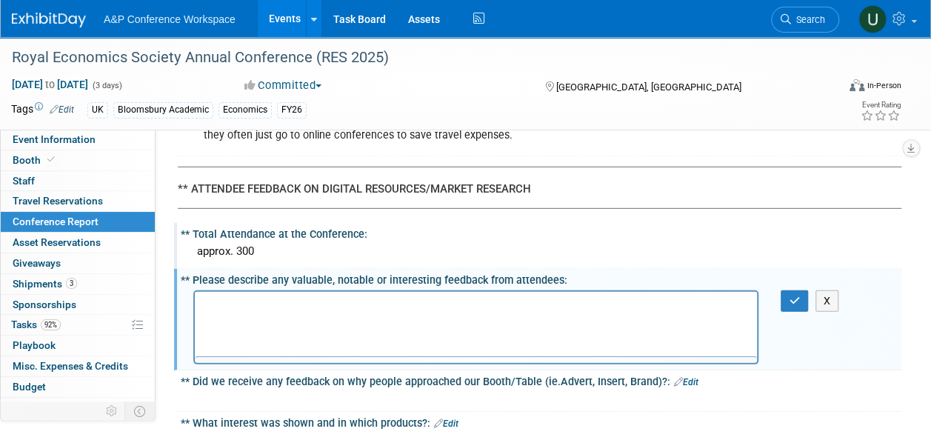
scroll to position [0, 0]
click at [510, 307] on p "Rich Text Area. Press ALT-0 for help." at bounding box center [476, 305] width 545 height 15
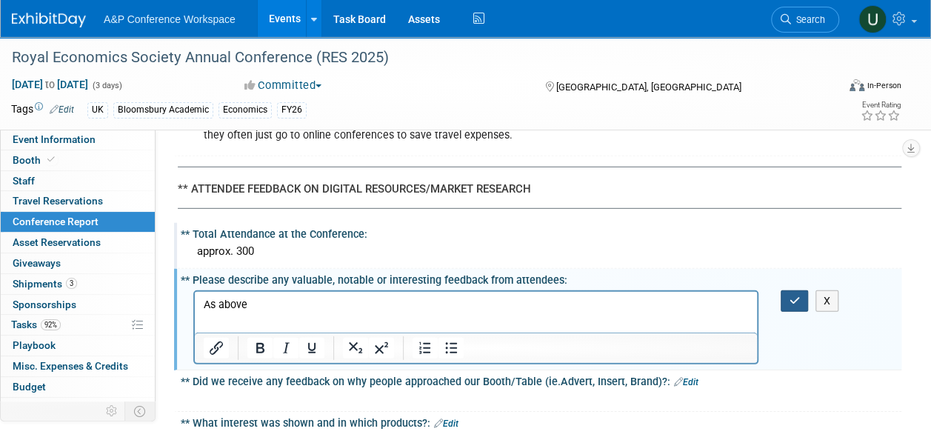
click at [797, 293] on button "button" at bounding box center [794, 300] width 27 height 21
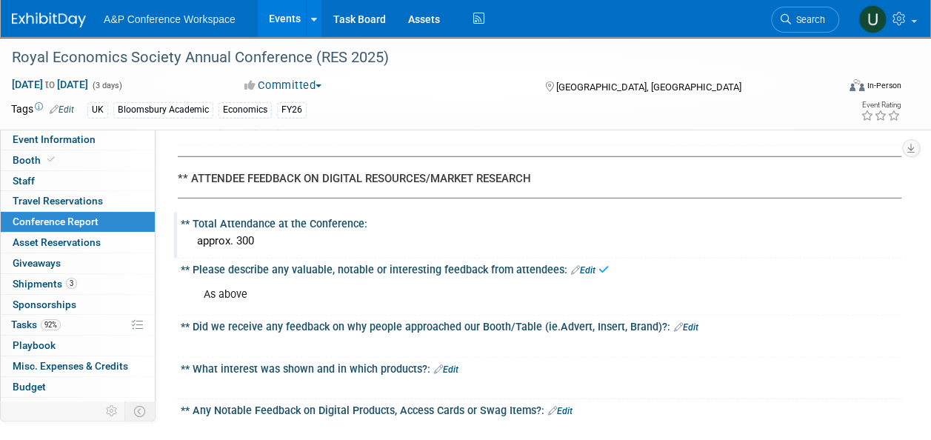
scroll to position [2148, 0]
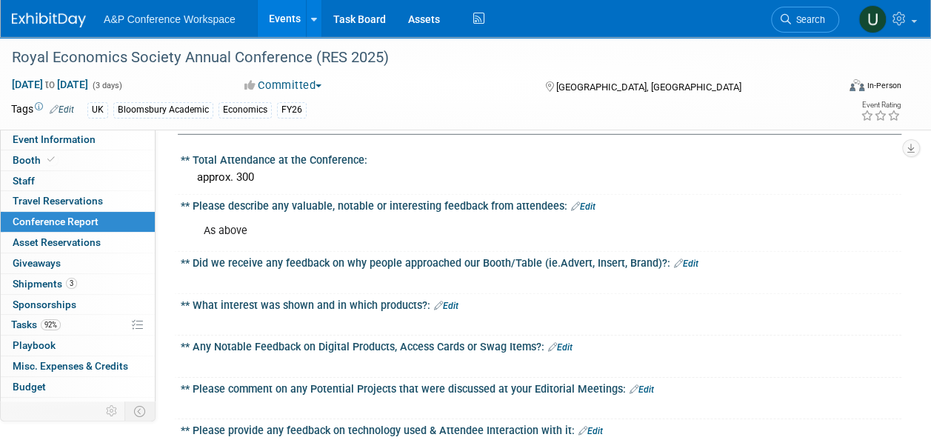
click at [687, 258] on link "Edit" at bounding box center [686, 263] width 24 height 10
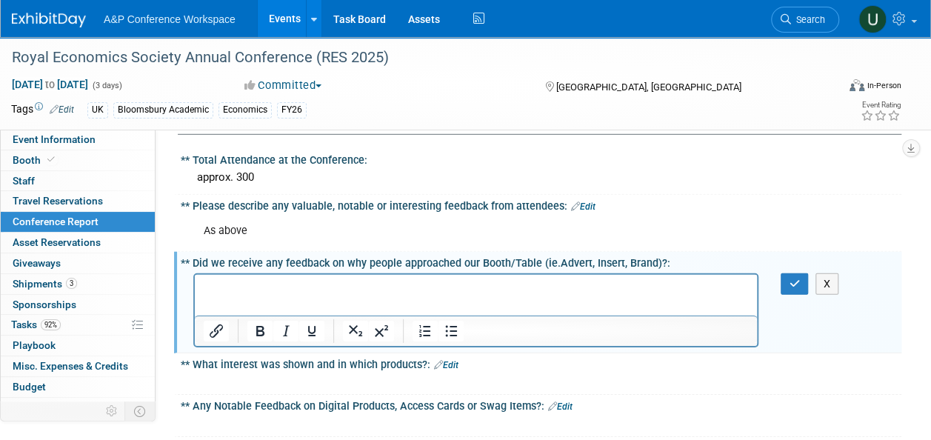
scroll to position [0, 0]
click at [404, 290] on p "Rich Text Area. Press ALT-0 for help." at bounding box center [476, 287] width 545 height 15
click at [793, 278] on icon "button" at bounding box center [794, 283] width 11 height 10
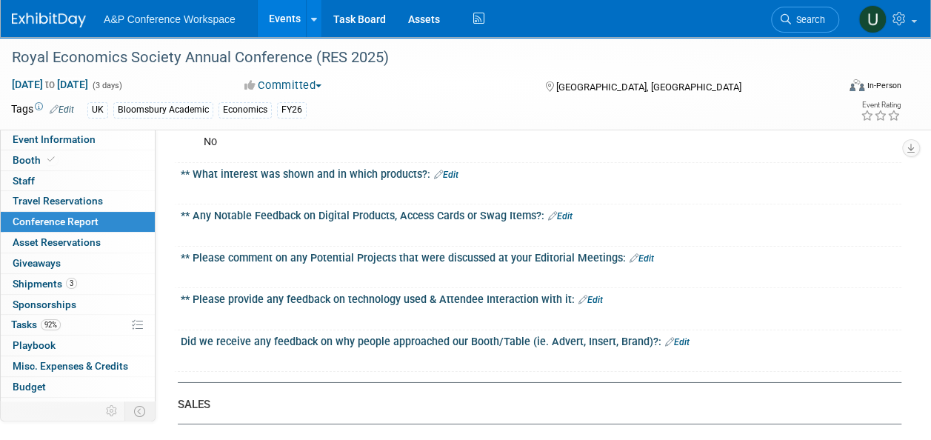
scroll to position [2296, 0]
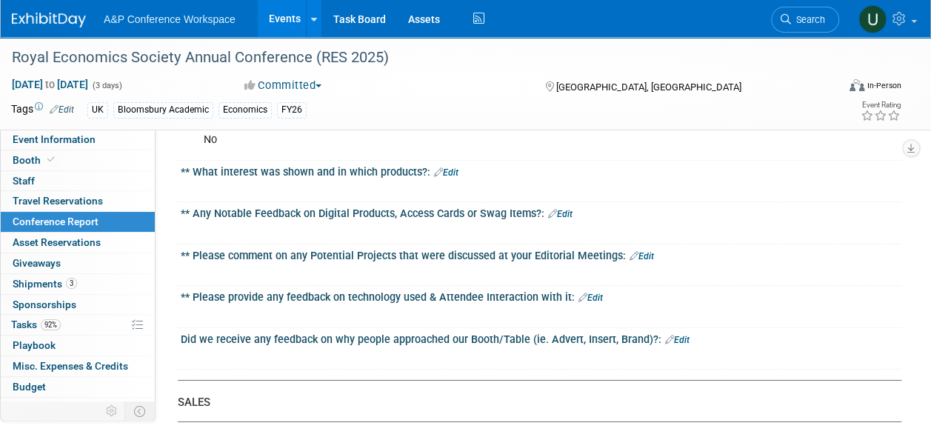
click at [444, 167] on link "Edit" at bounding box center [446, 172] width 24 height 10
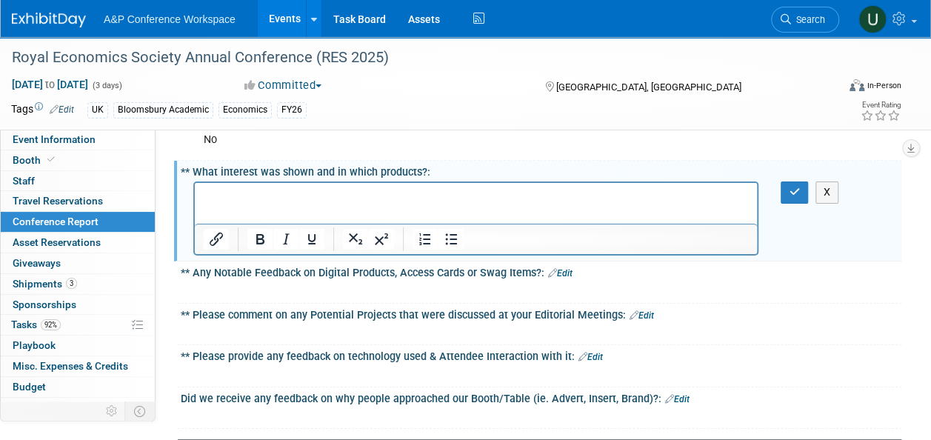
scroll to position [0, 0]
click at [395, 190] on p "Rich Text Area. Press ALT-0 for help." at bounding box center [476, 196] width 545 height 15
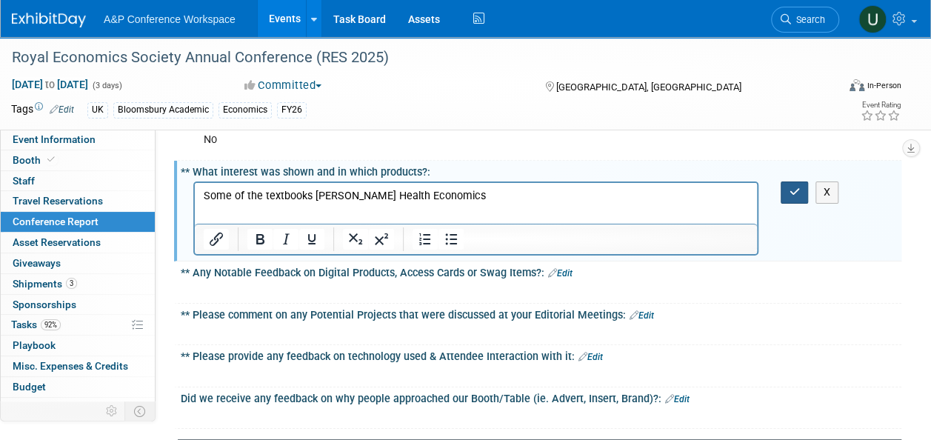
click at [784, 184] on button "button" at bounding box center [794, 191] width 27 height 21
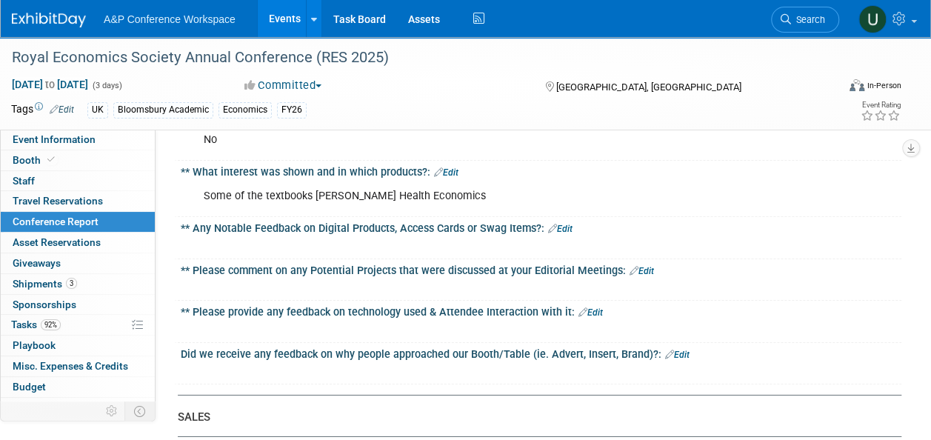
click at [557, 224] on link "Edit" at bounding box center [560, 229] width 24 height 10
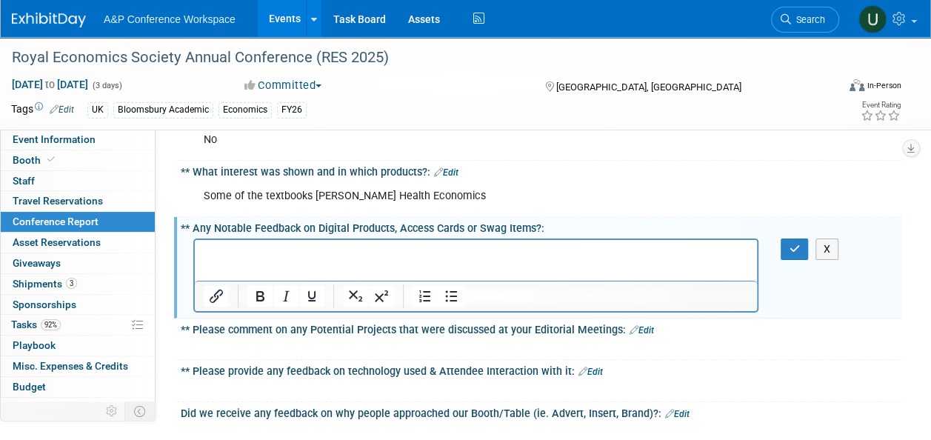
click at [489, 258] on p "Rich Text Area. Press ALT-0 for help." at bounding box center [476, 252] width 545 height 15
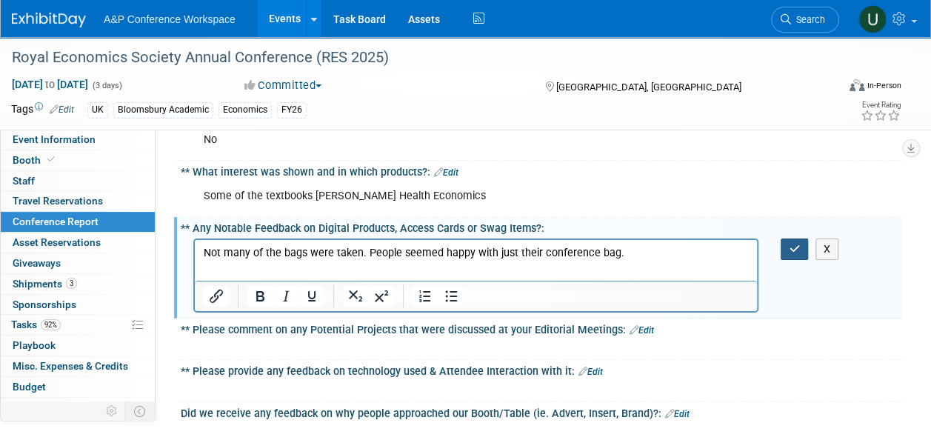
click at [789, 244] on icon "button" at bounding box center [794, 249] width 11 height 10
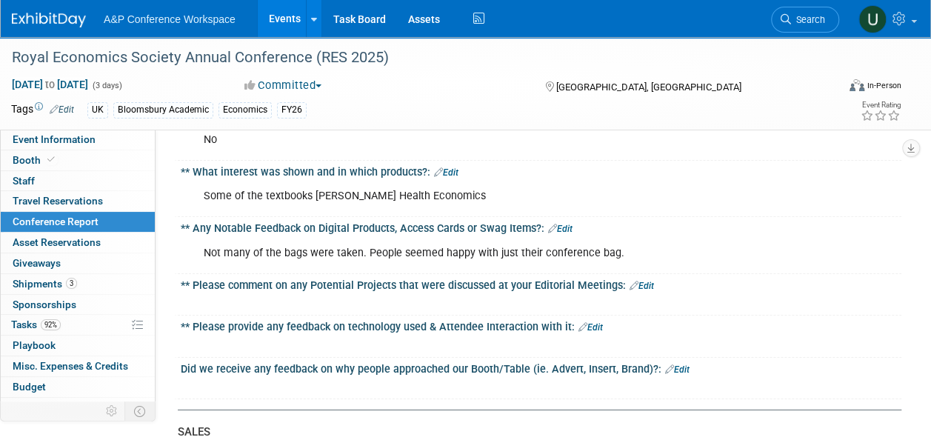
click at [641, 281] on link "Edit" at bounding box center [642, 286] width 24 height 10
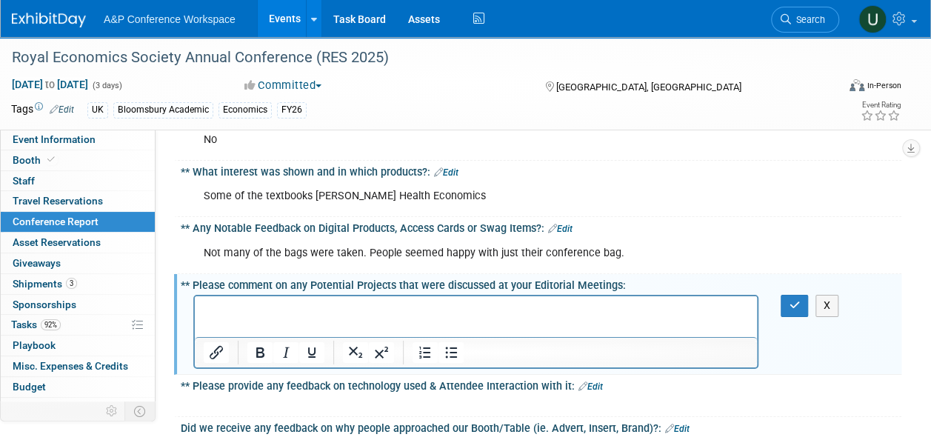
click at [401, 281] on div "** Please comment on any Potential Projects that were discussed at your Editori…" at bounding box center [537, 324] width 727 height 101
click at [394, 313] on p "Rich Text Area. Press ALT-0 for help." at bounding box center [476, 309] width 545 height 15
click at [796, 300] on icon "button" at bounding box center [794, 305] width 11 height 10
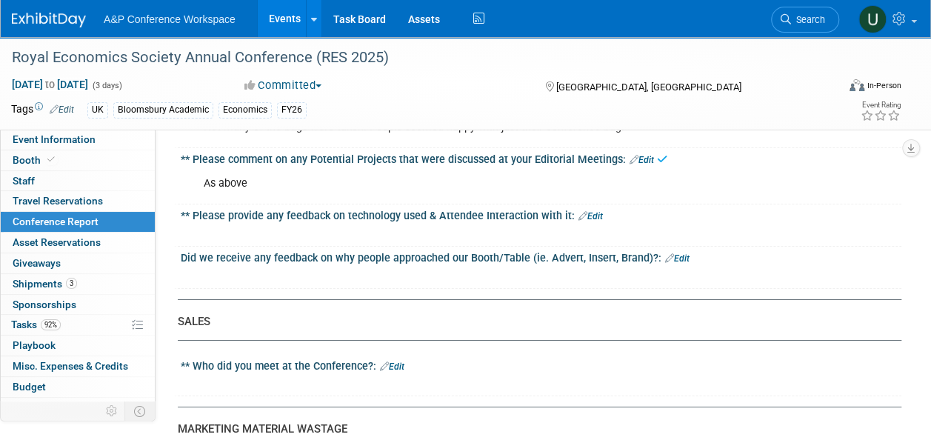
scroll to position [2444, 0]
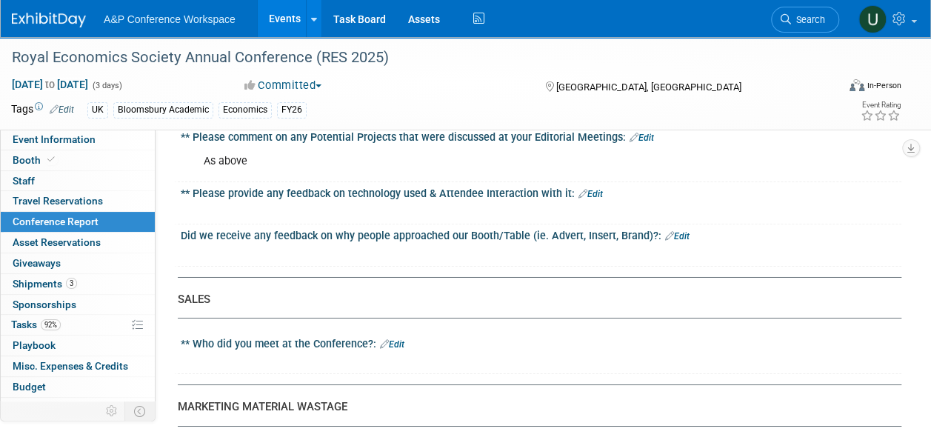
click at [587, 189] on link "Edit" at bounding box center [590, 194] width 24 height 10
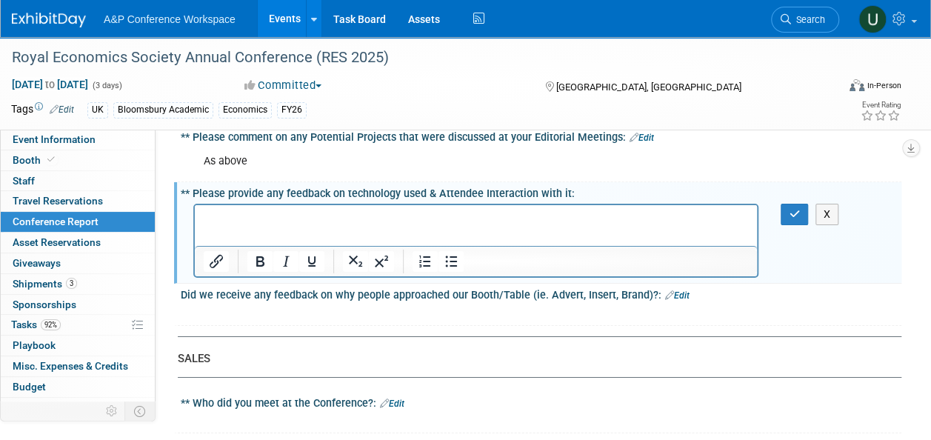
scroll to position [0, 0]
click at [464, 225] on p "Rich Text Area. Press ALT-0 for help." at bounding box center [476, 218] width 545 height 15
click at [790, 209] on icon "button" at bounding box center [794, 214] width 11 height 10
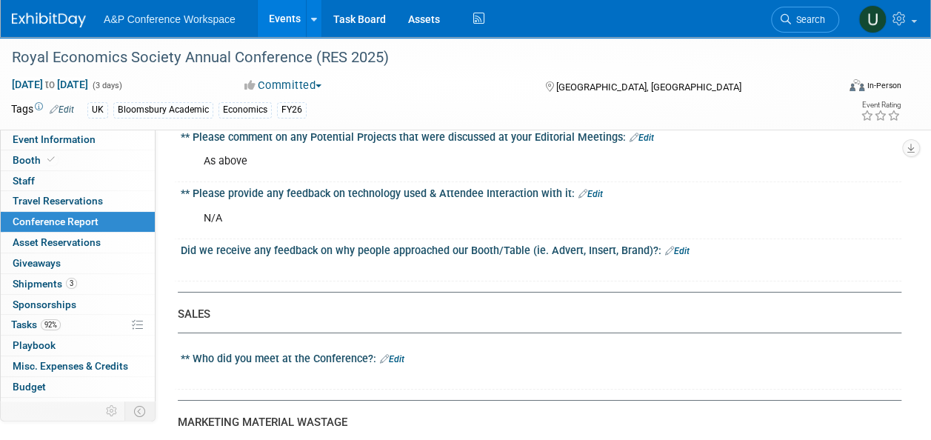
click at [679, 246] on link "Edit" at bounding box center [677, 251] width 24 height 10
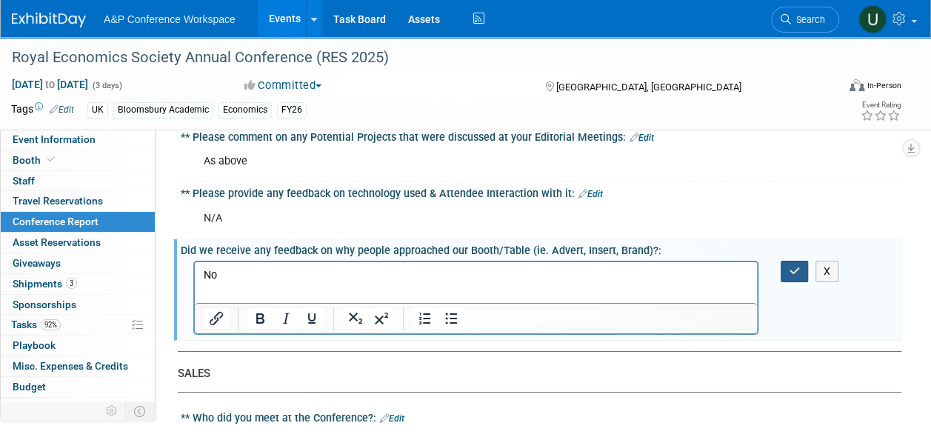
click at [797, 266] on icon "button" at bounding box center [794, 271] width 11 height 10
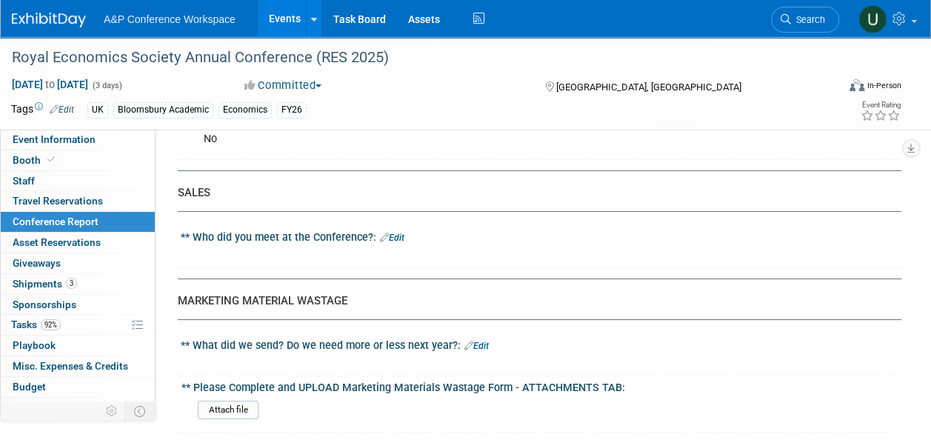
scroll to position [2592, 0]
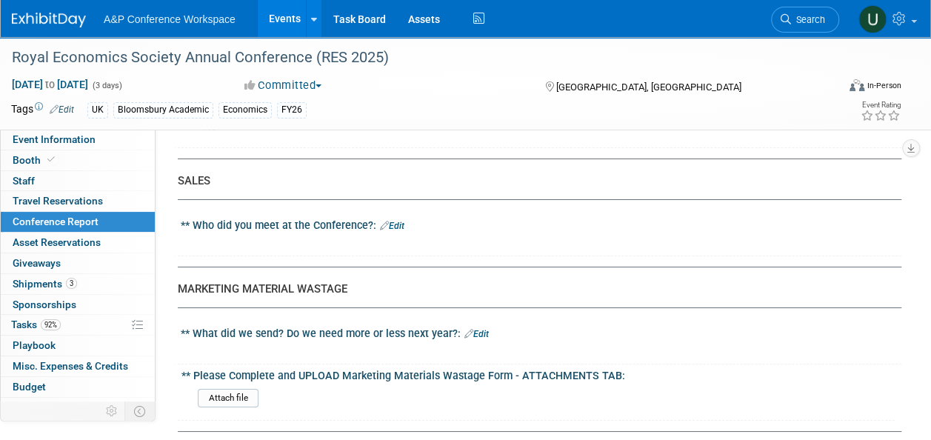
click at [397, 221] on link "Edit" at bounding box center [392, 226] width 24 height 10
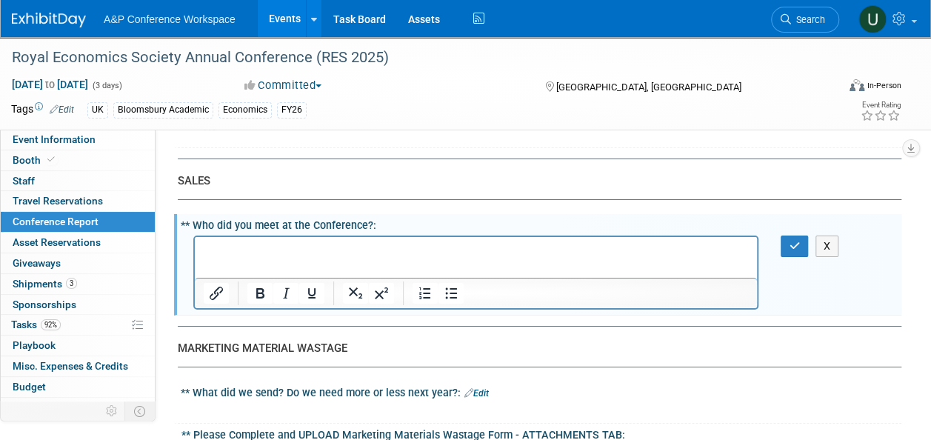
scroll to position [0, 0]
click at [791, 241] on icon "button" at bounding box center [794, 246] width 11 height 10
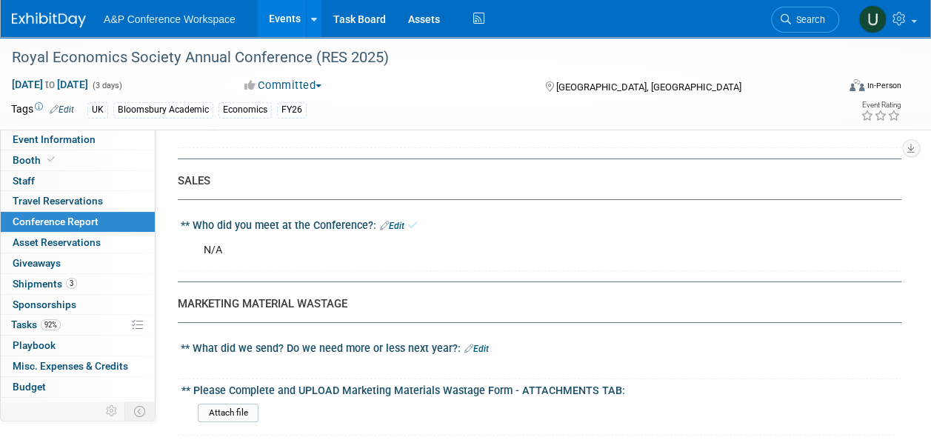
scroll to position [2666, 0]
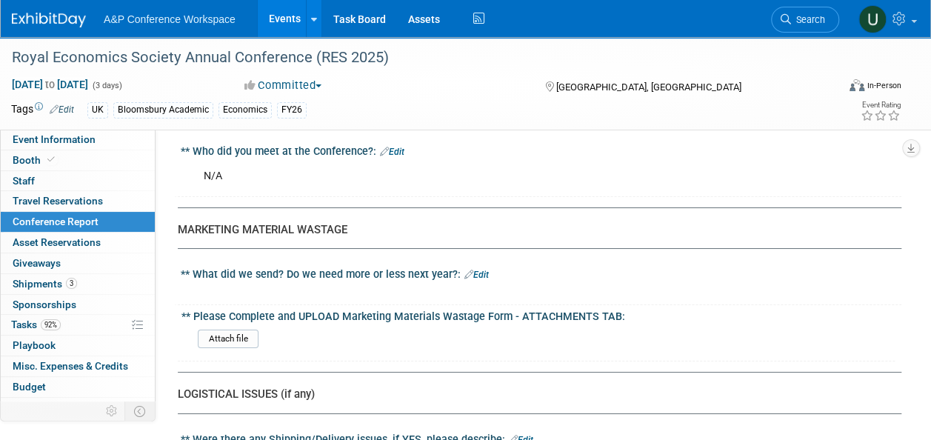
click at [483, 270] on link "Edit" at bounding box center [476, 275] width 24 height 10
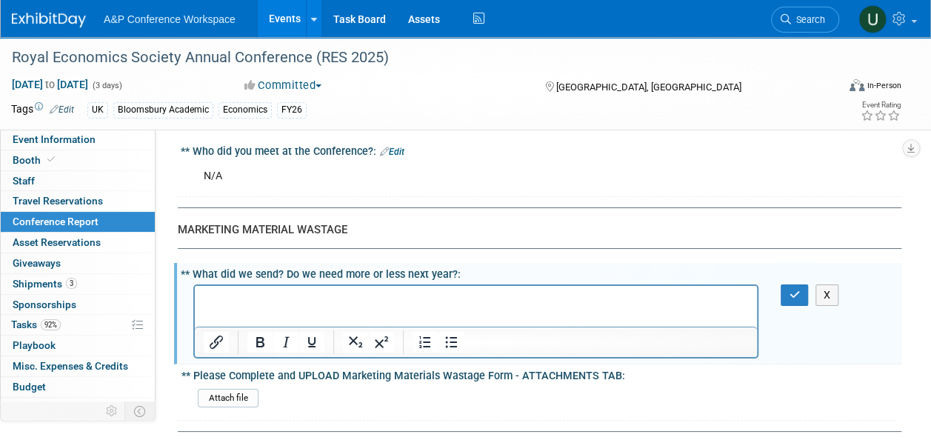
scroll to position [0, 0]
click at [415, 306] on html at bounding box center [476, 295] width 562 height 21
click at [793, 290] on icon "button" at bounding box center [794, 295] width 11 height 10
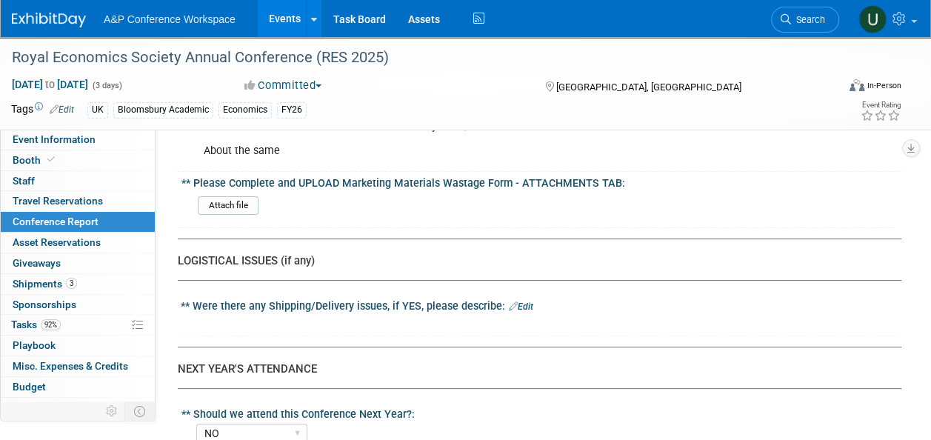
scroll to position [2889, 0]
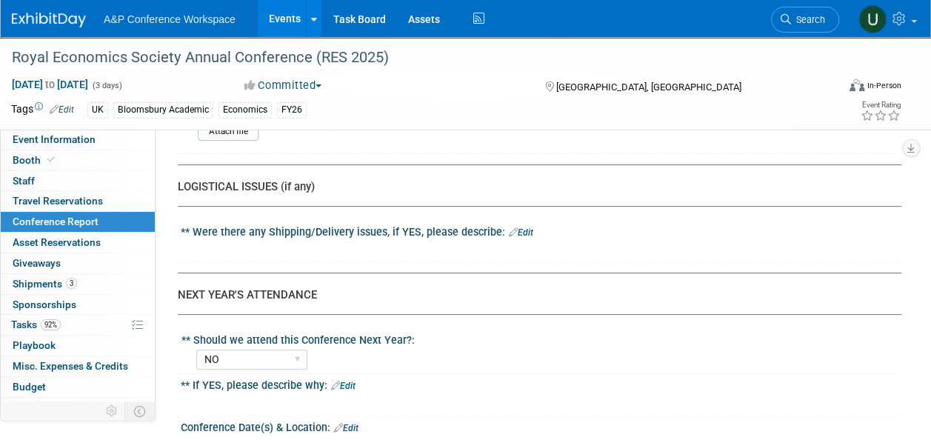
click at [525, 227] on link "Edit" at bounding box center [521, 232] width 24 height 10
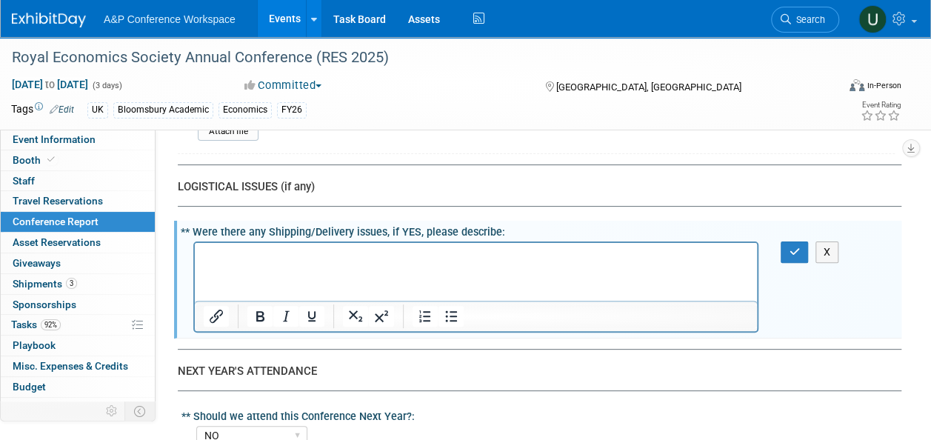
scroll to position [0, 0]
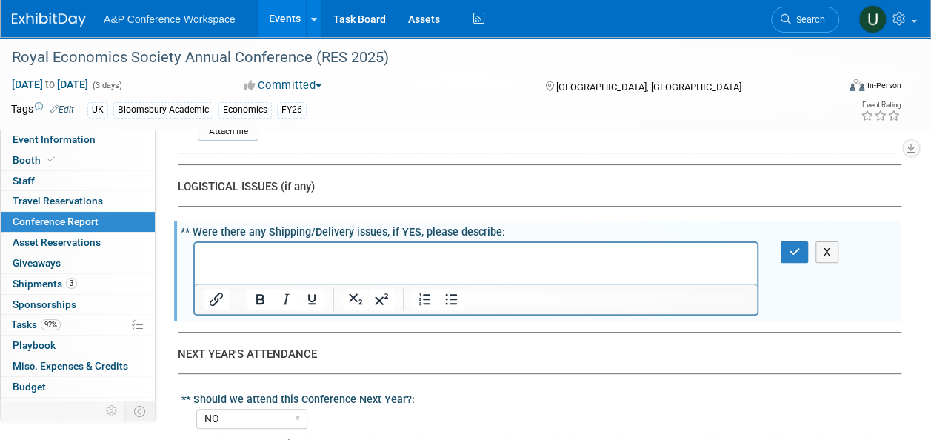
click at [462, 256] on p "Rich Text Area. Press ALT-0 for help." at bounding box center [476, 256] width 545 height 15
click at [796, 247] on icon "button" at bounding box center [794, 252] width 11 height 10
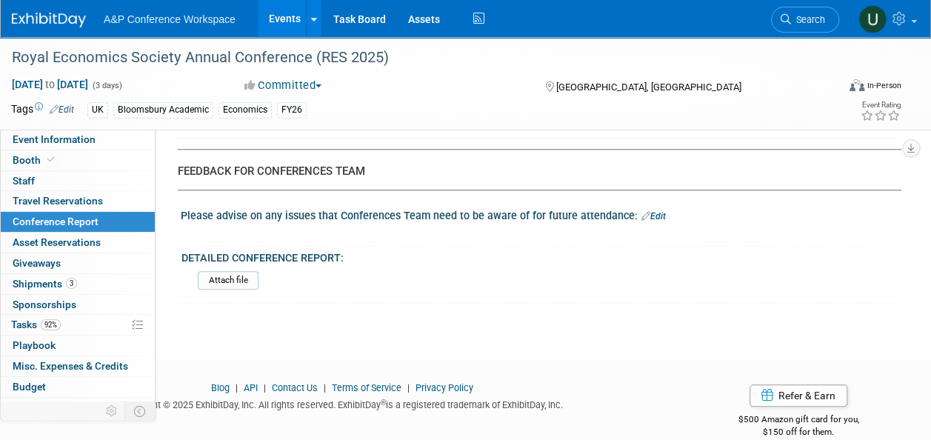
scroll to position [3438, 0]
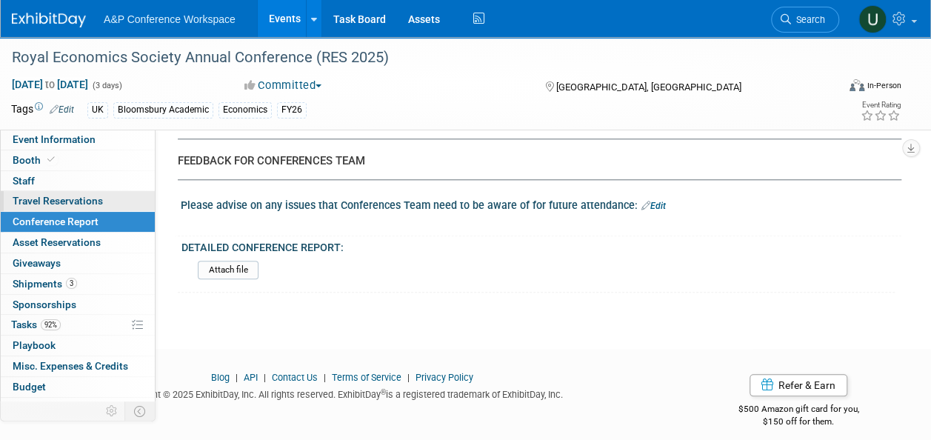
click at [77, 204] on span "Travel Reservations 0" at bounding box center [58, 201] width 90 height 12
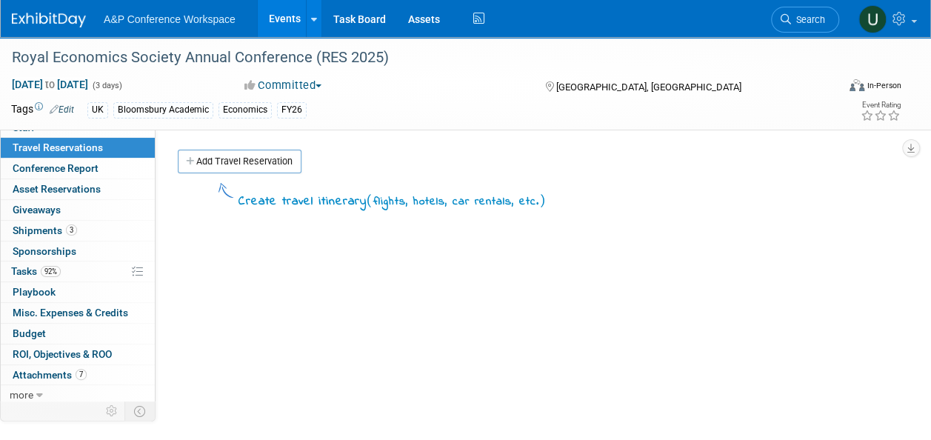
scroll to position [50, 0]
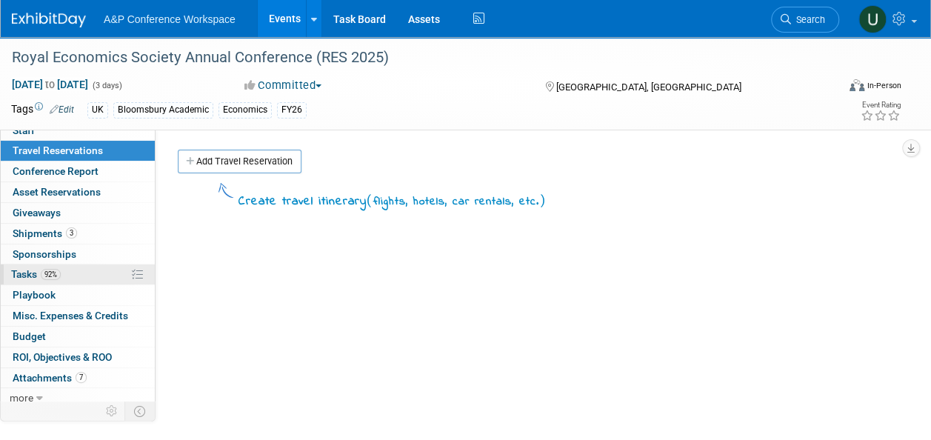
click at [22, 268] on span "Tasks 92%" at bounding box center [36, 274] width 50 height 12
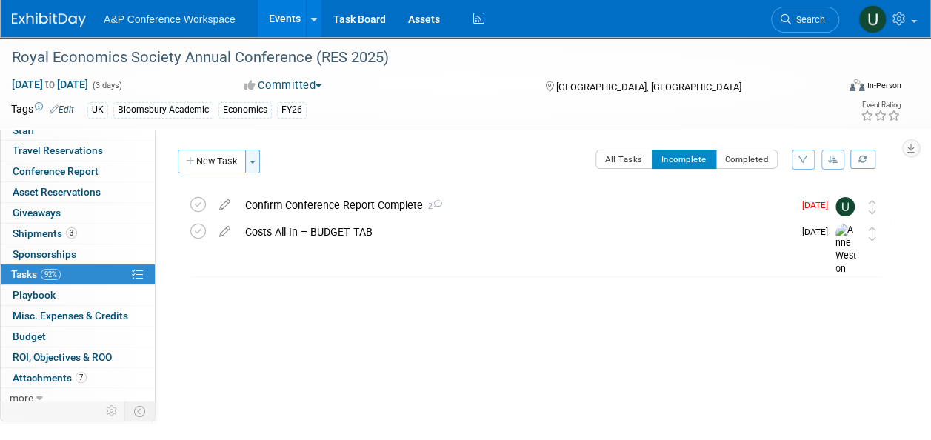
click at [252, 161] on span "button" at bounding box center [253, 162] width 6 height 3
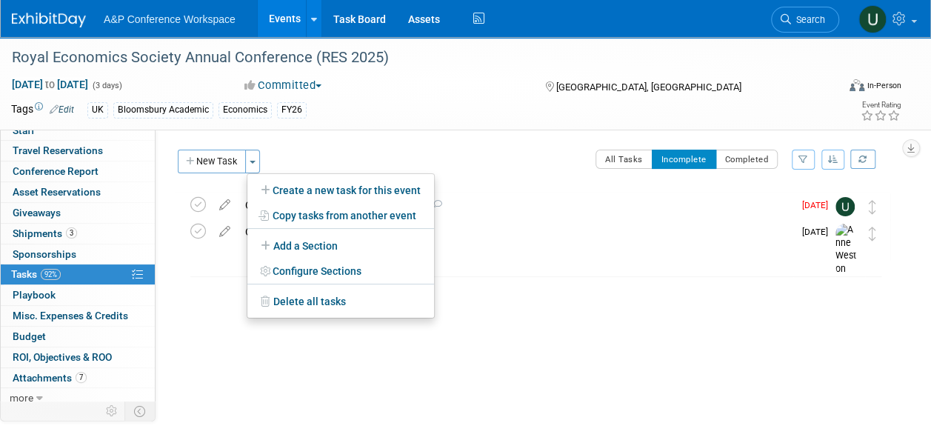
click at [594, 293] on div "Royal Economics Society Annual Conference (RES 2025) [GEOGRAPHIC_DATA], [GEOGRA…" at bounding box center [532, 257] width 716 height 130
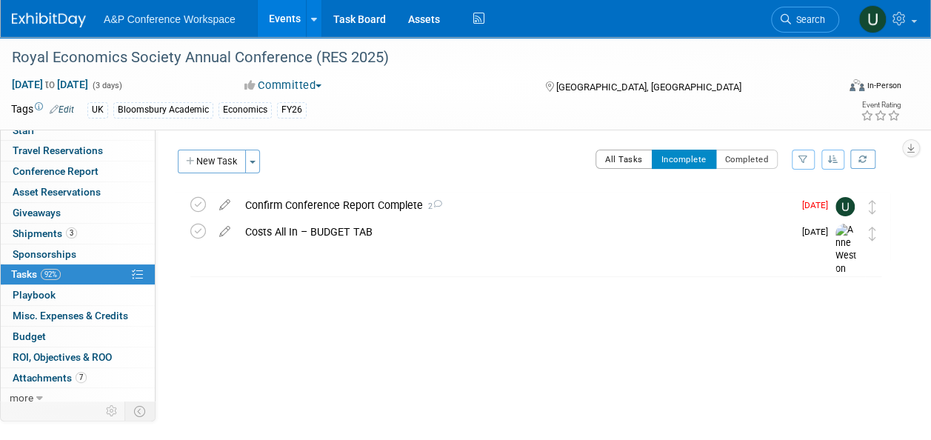
click at [621, 164] on button "All Tasks" at bounding box center [623, 159] width 57 height 19
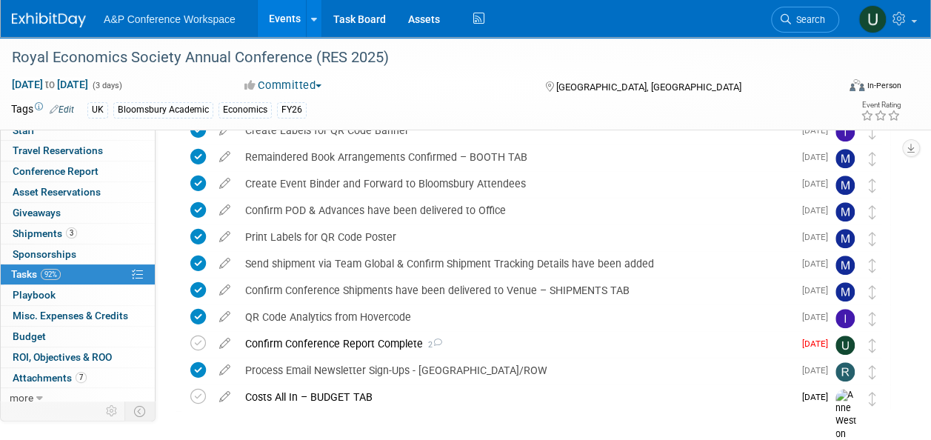
scroll to position [444, 0]
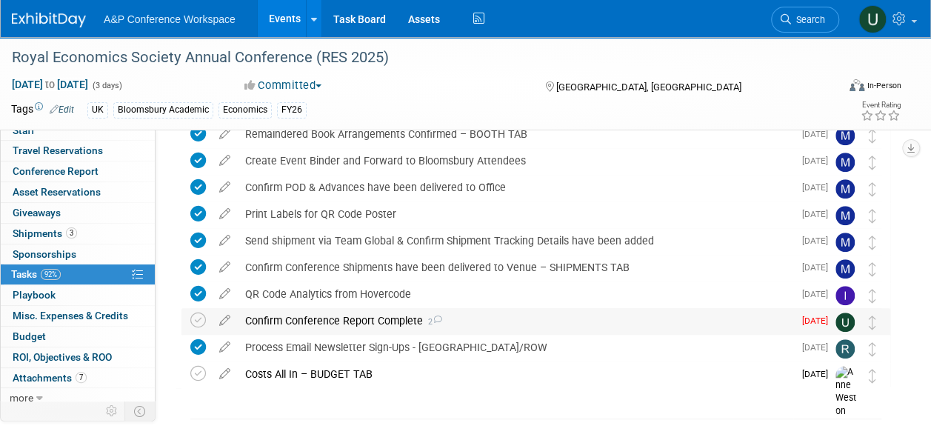
click at [306, 320] on div "Confirm Conference Report Complete 2" at bounding box center [515, 320] width 555 height 25
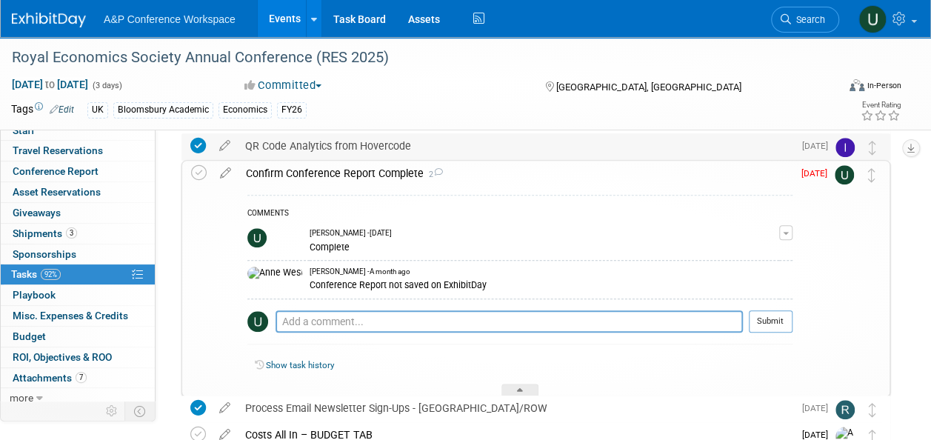
scroll to position [667, 0]
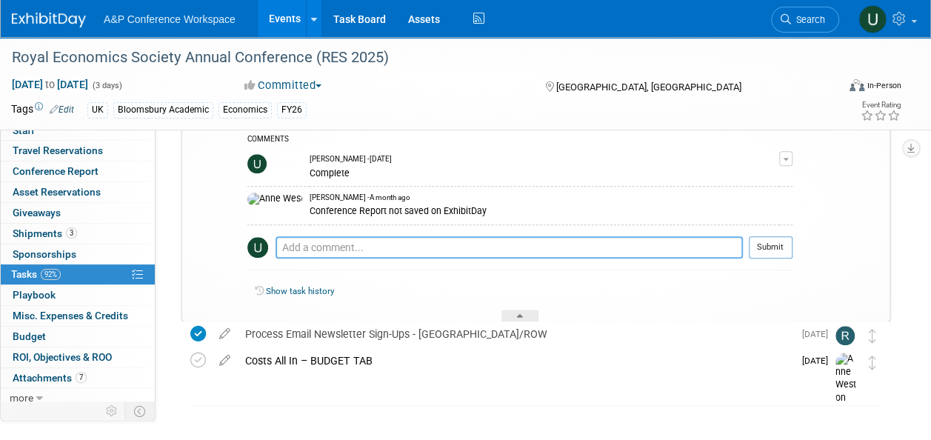
click at [448, 243] on textarea at bounding box center [509, 247] width 467 height 22
type textarea "Completed this for the 2d time"
click at [775, 241] on button "Submit" at bounding box center [771, 247] width 44 height 22
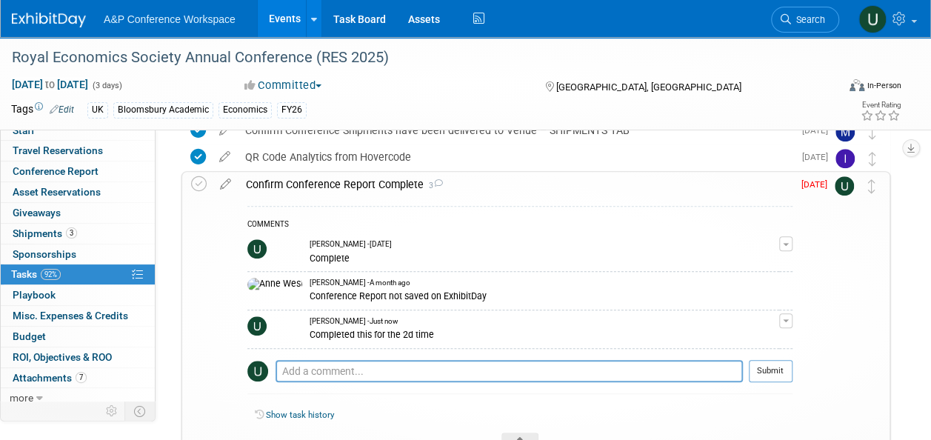
scroll to position [507, 0]
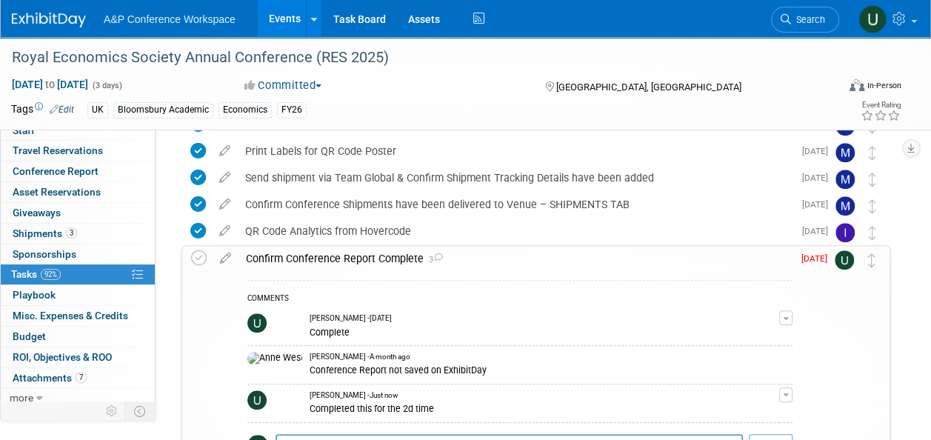
click at [390, 253] on div "Confirm Conference Report Complete 3" at bounding box center [515, 258] width 554 height 25
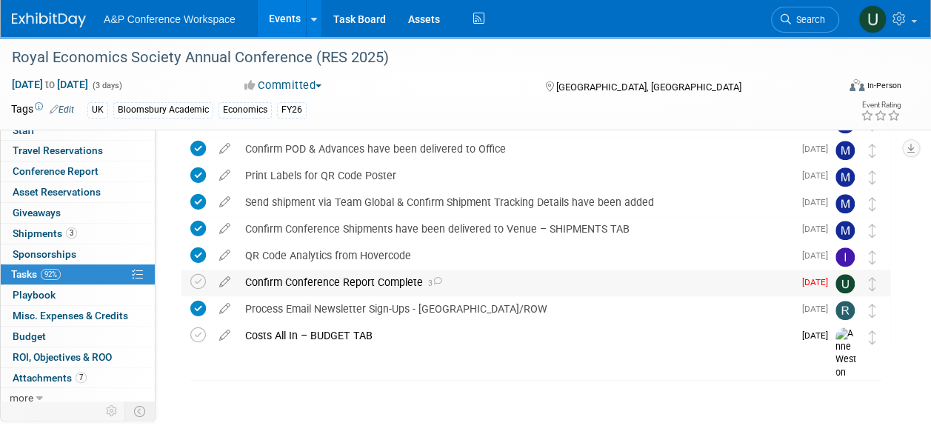
scroll to position [482, 0]
click at [843, 287] on img at bounding box center [844, 284] width 19 height 19
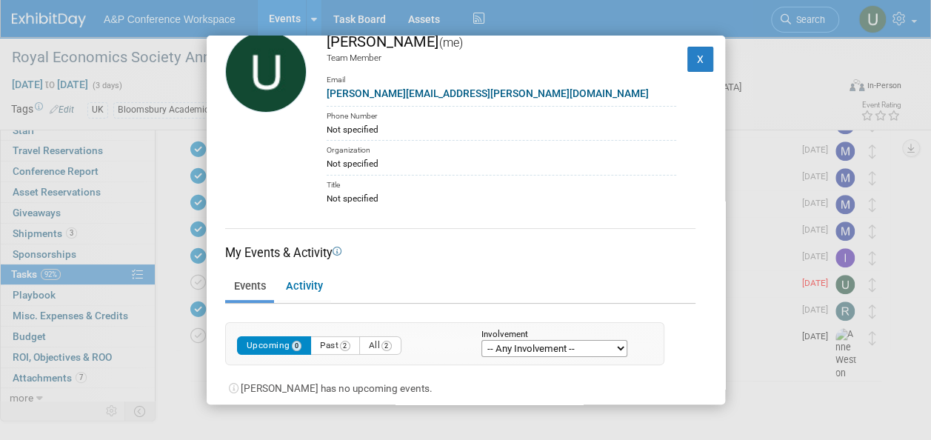
scroll to position [36, 0]
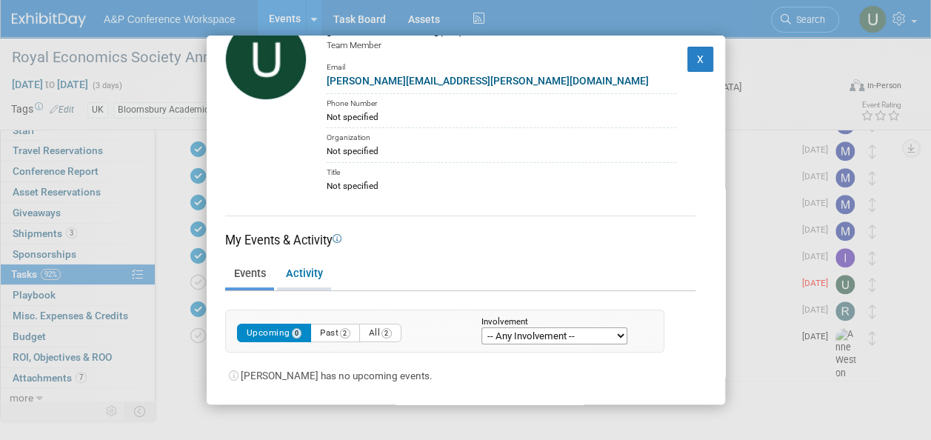
click at [301, 270] on link "Activity" at bounding box center [304, 274] width 54 height 26
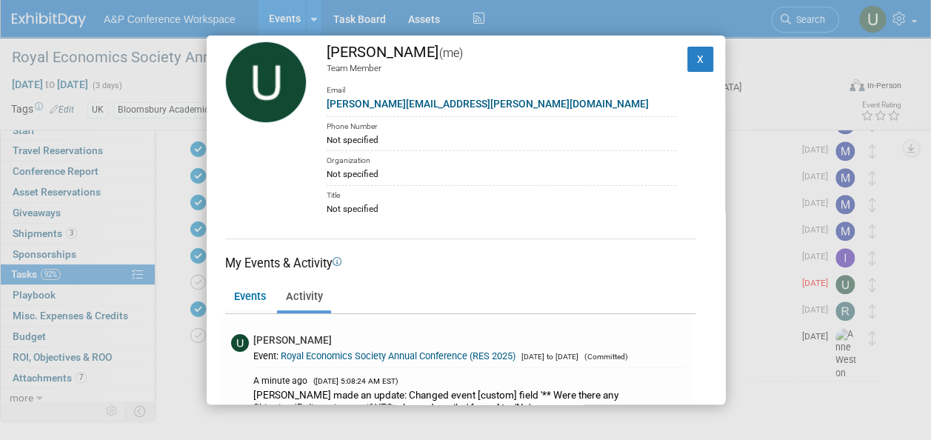
scroll to position [0, 0]
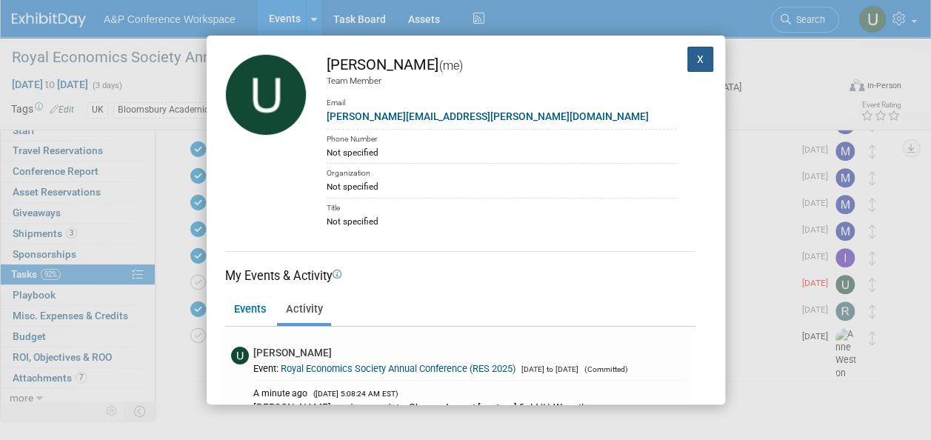
click at [688, 53] on button "X" at bounding box center [700, 59] width 27 height 25
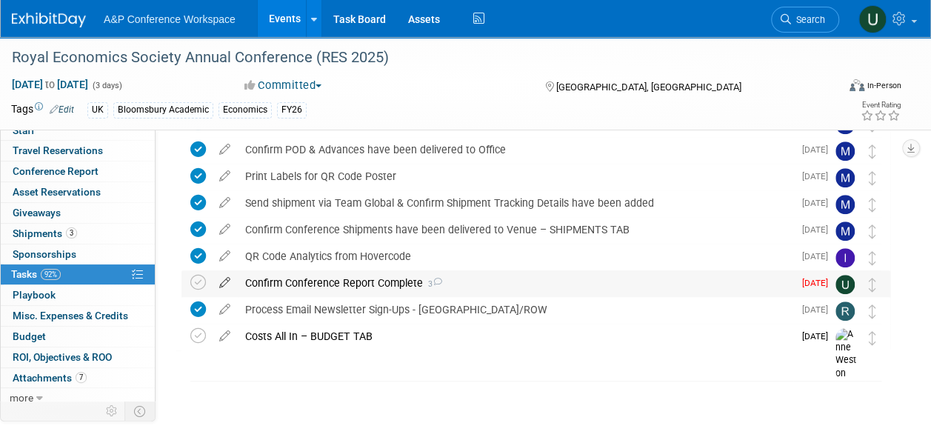
click at [221, 281] on icon at bounding box center [225, 279] width 26 height 19
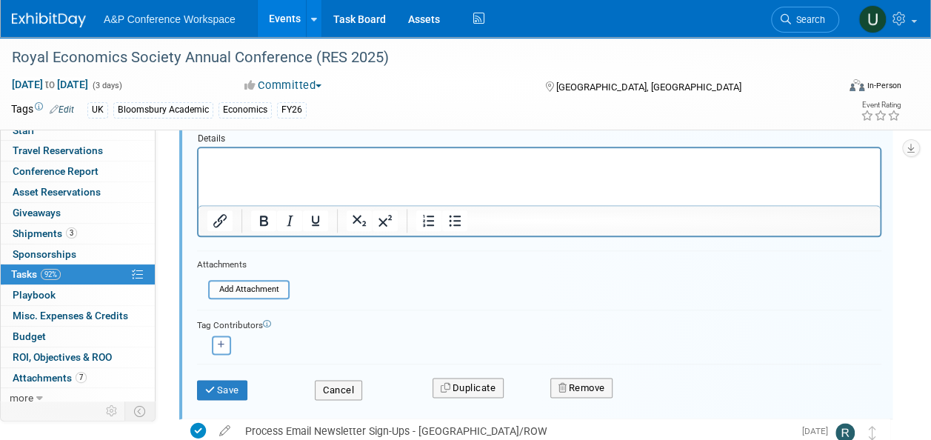
scroll to position [757, 0]
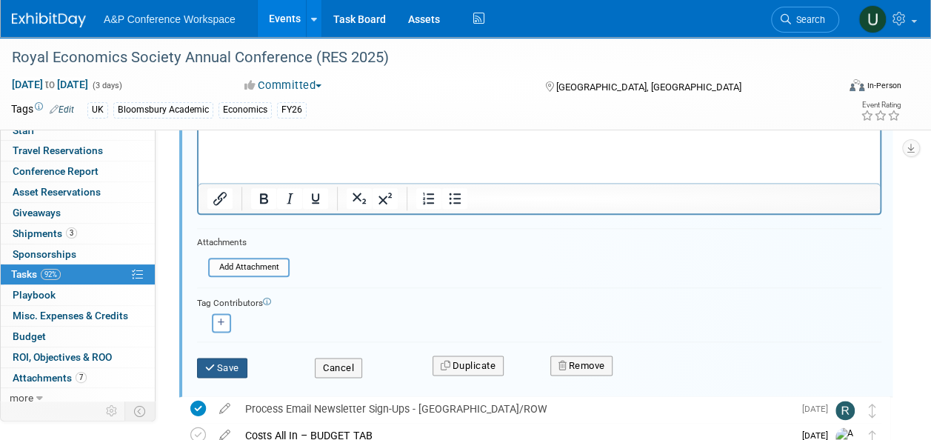
click at [230, 364] on button "Save" at bounding box center [222, 368] width 50 height 21
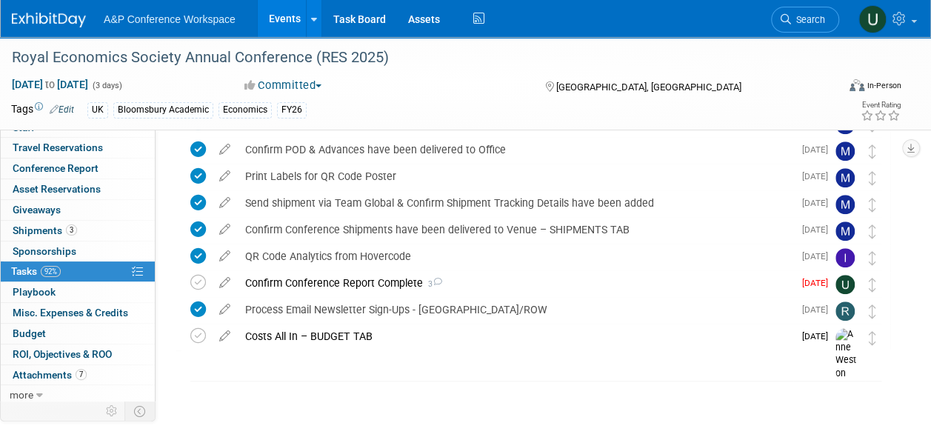
scroll to position [0, 0]
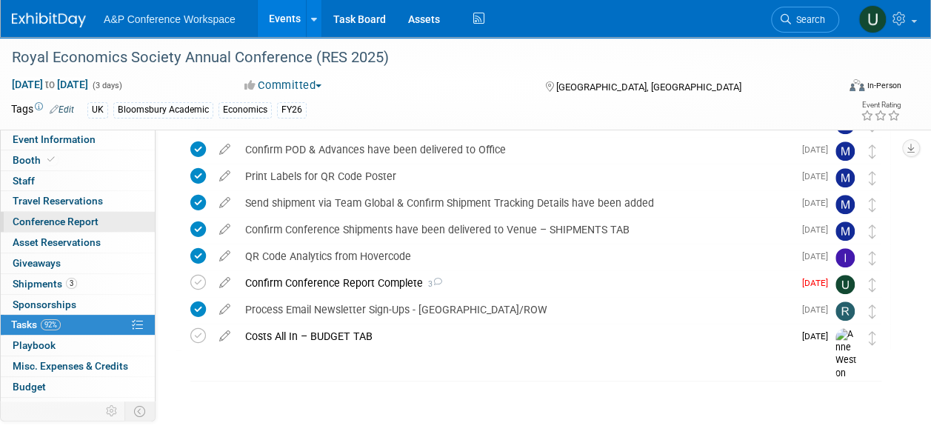
click at [77, 222] on span "Conference Report" at bounding box center [56, 222] width 86 height 12
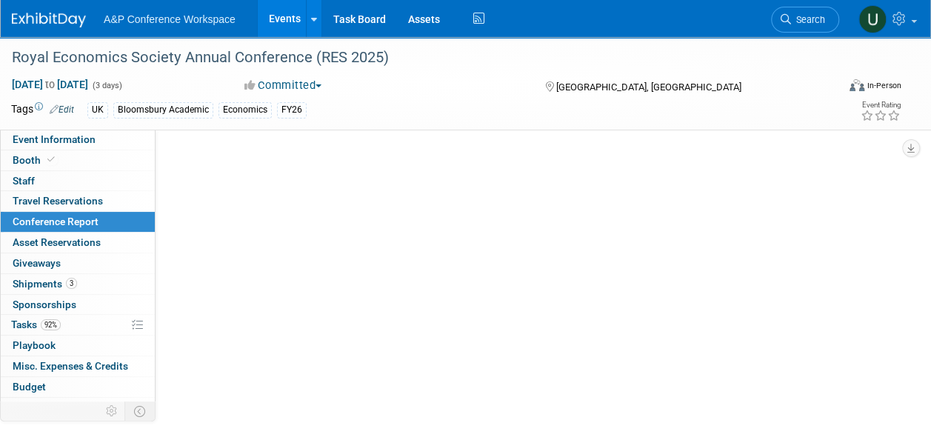
select select "NO"
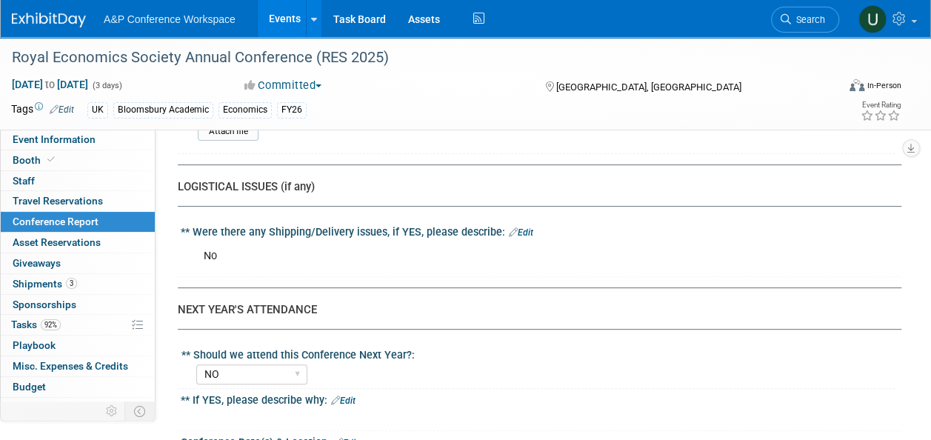
scroll to position [3308, 0]
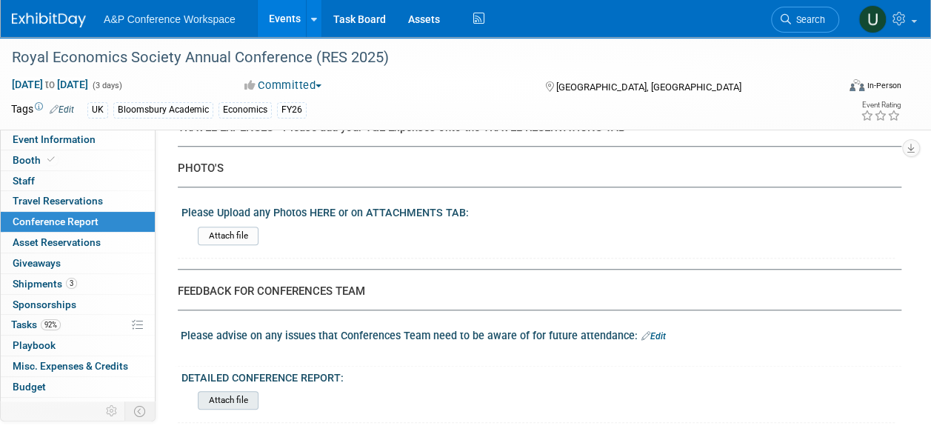
click at [227, 392] on input "file" at bounding box center [156, 400] width 201 height 17
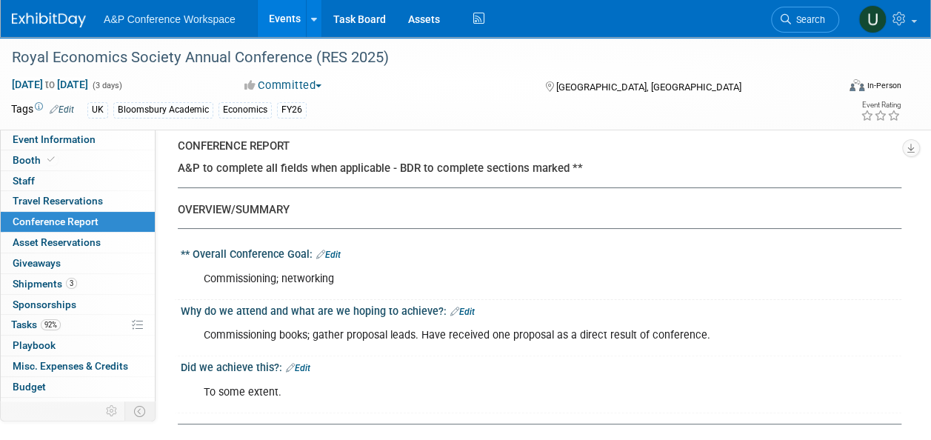
scroll to position [0, 0]
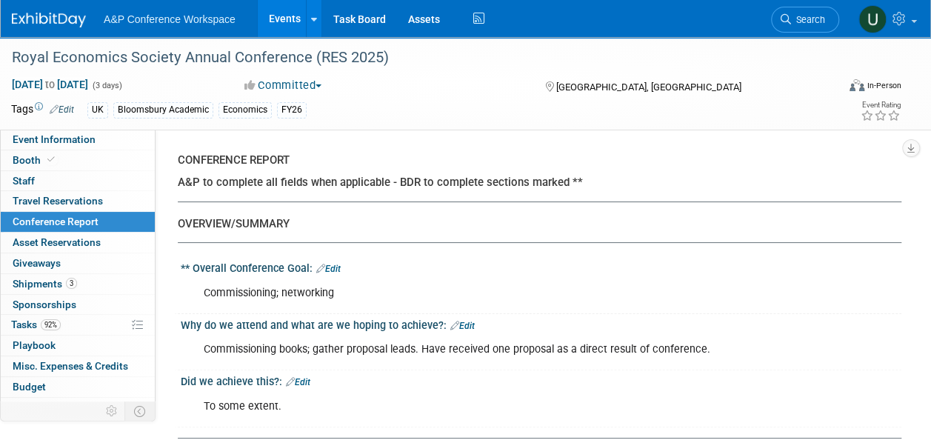
click at [321, 84] on button "Committed" at bounding box center [283, 86] width 88 height 16
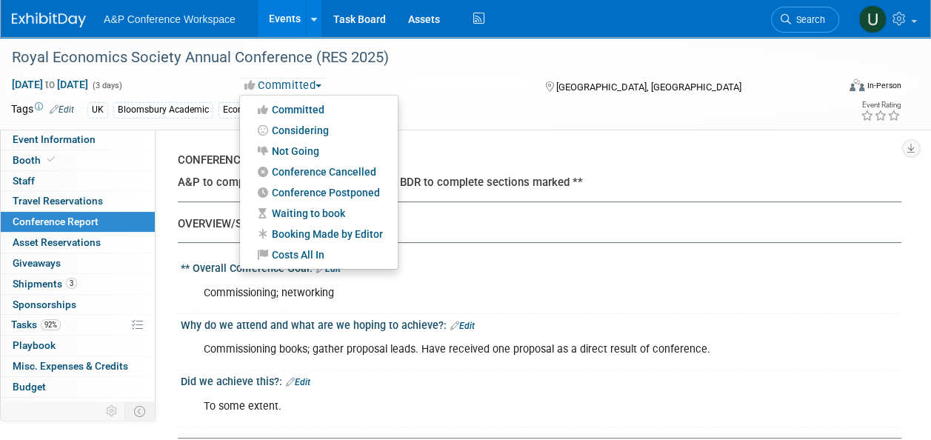
click at [321, 84] on button "Committed" at bounding box center [283, 86] width 88 height 16
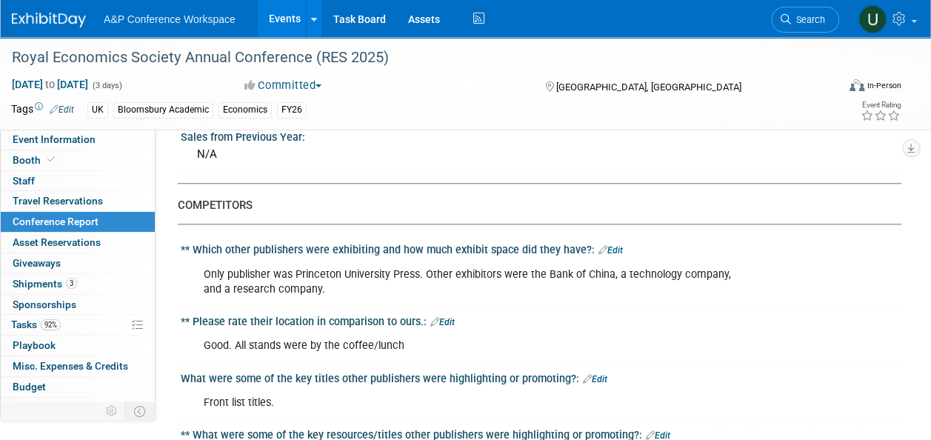
scroll to position [667, 0]
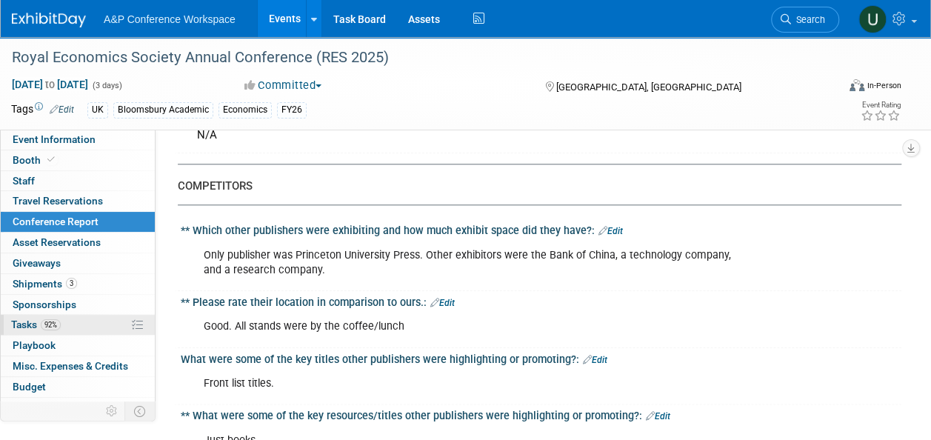
click at [132, 321] on icon at bounding box center [137, 324] width 11 height 11
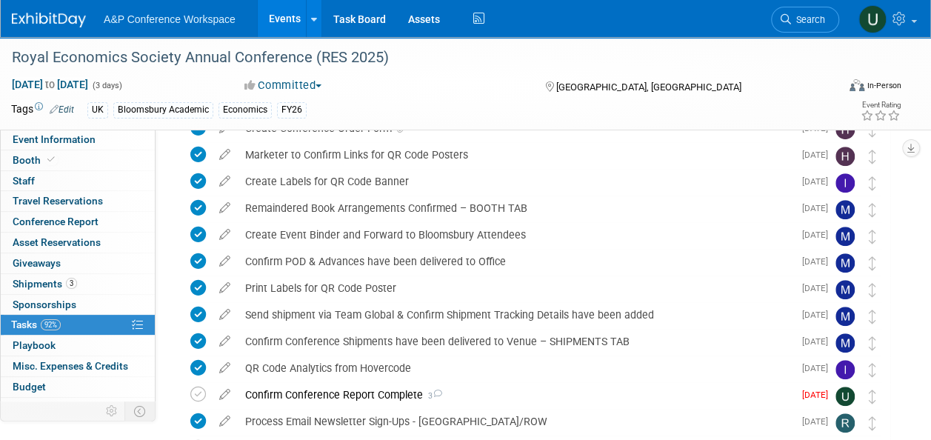
scroll to position [482, 0]
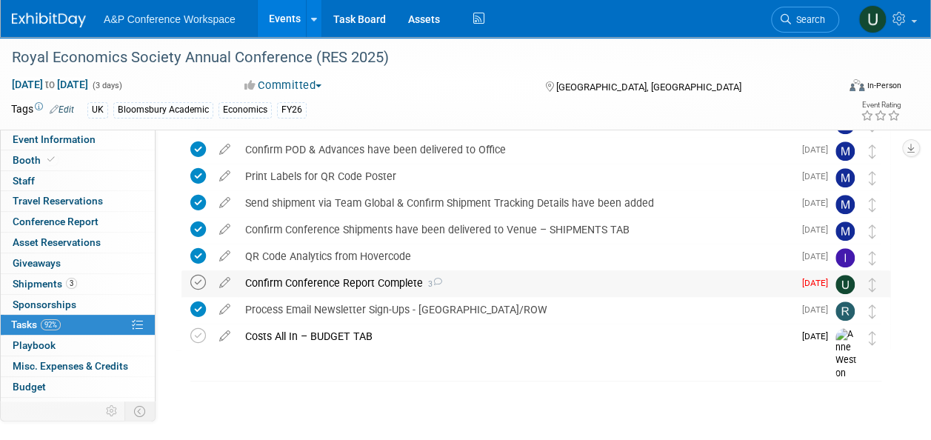
click at [196, 284] on icon at bounding box center [198, 283] width 16 height 16
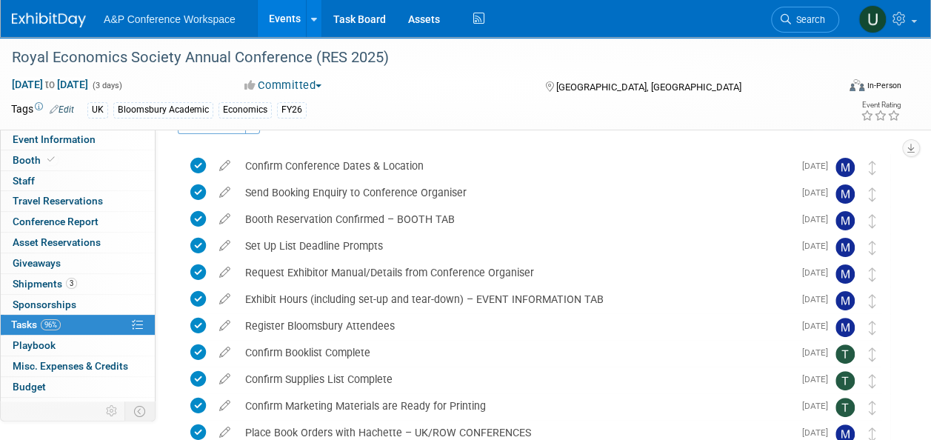
scroll to position [0, 0]
